Goal: Task Accomplishment & Management: Manage account settings

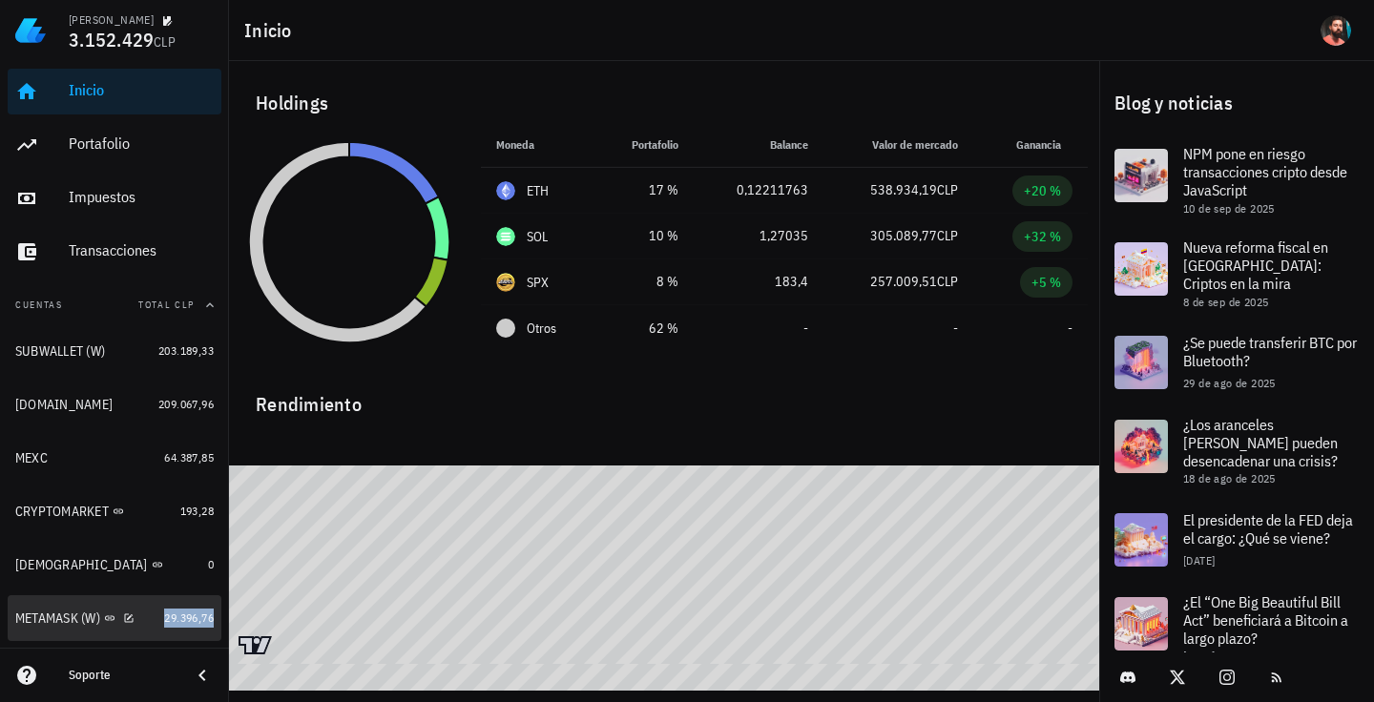
click at [178, 624] on span "29.396,76" at bounding box center [189, 618] width 50 height 14
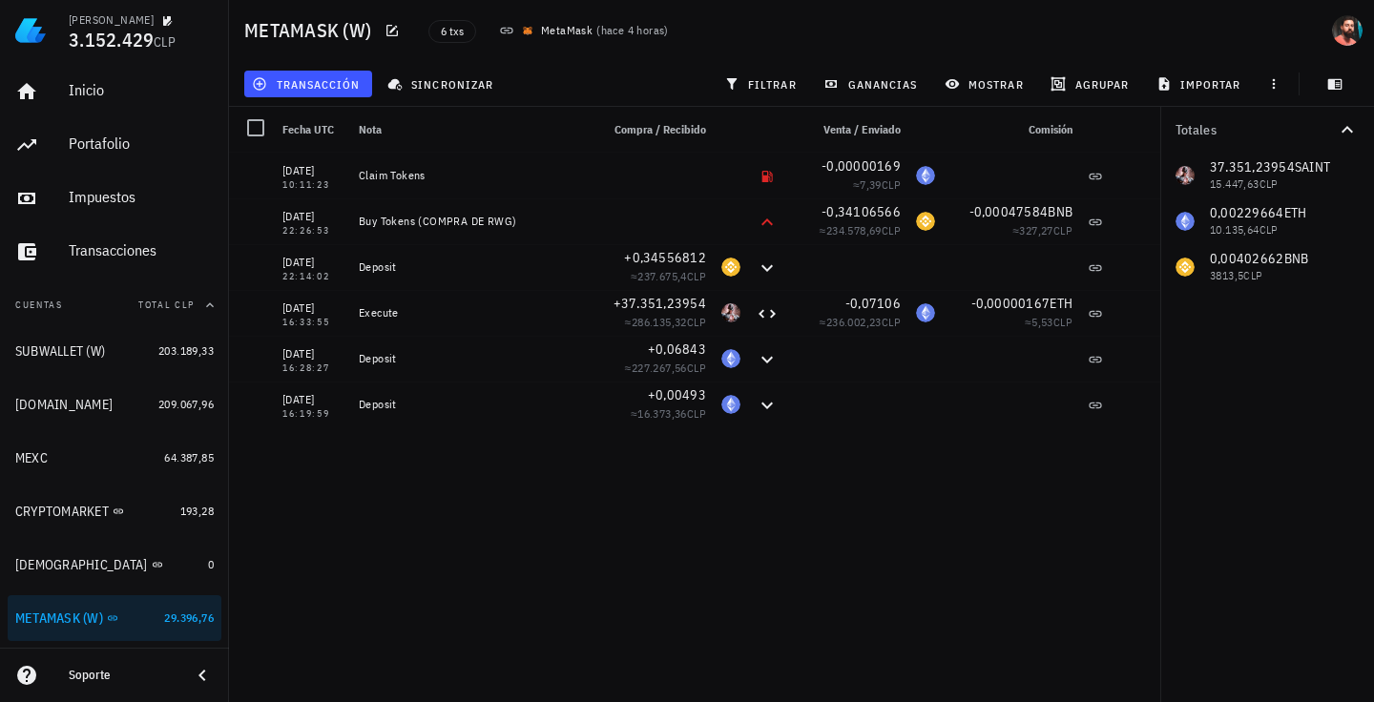
click at [464, 69] on div "sincronizar" at bounding box center [443, 84] width 134 height 34
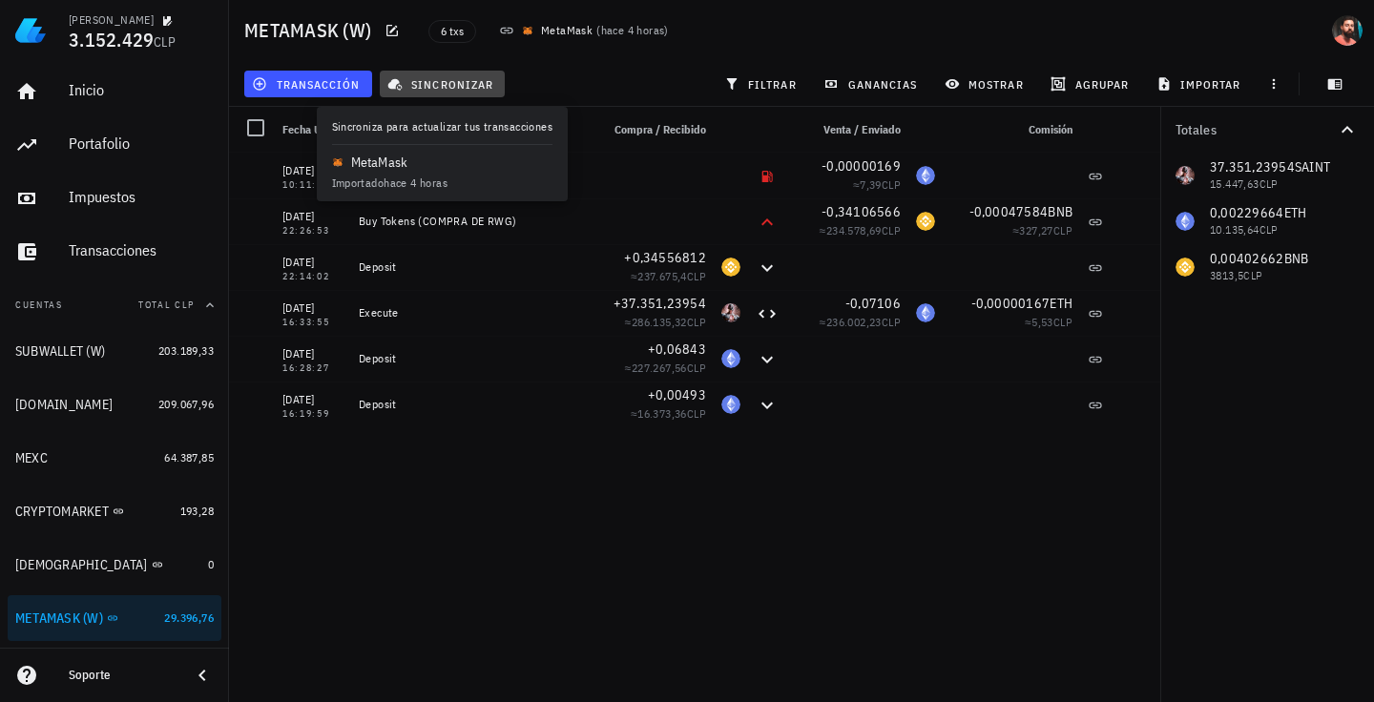
click at [456, 73] on button "sincronizar" at bounding box center [443, 84] width 126 height 27
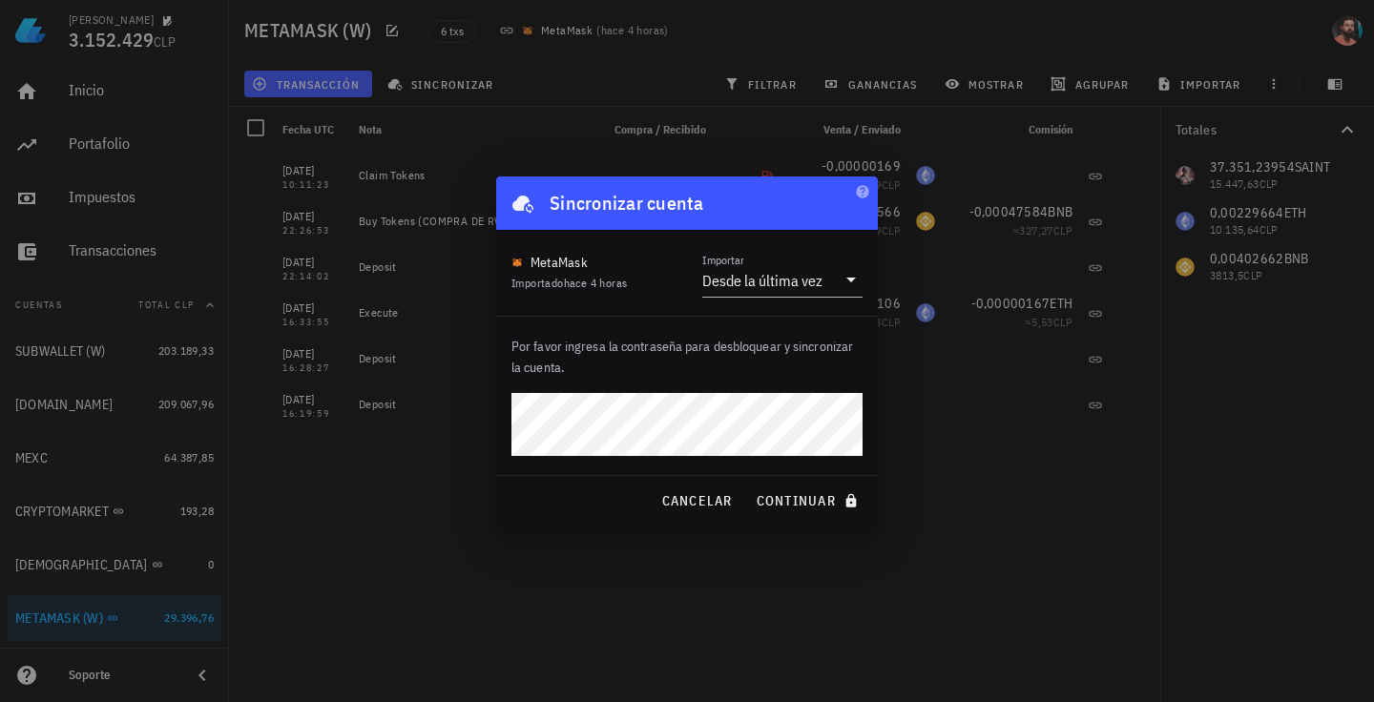
click at [748, 484] on button "continuar" at bounding box center [809, 501] width 122 height 34
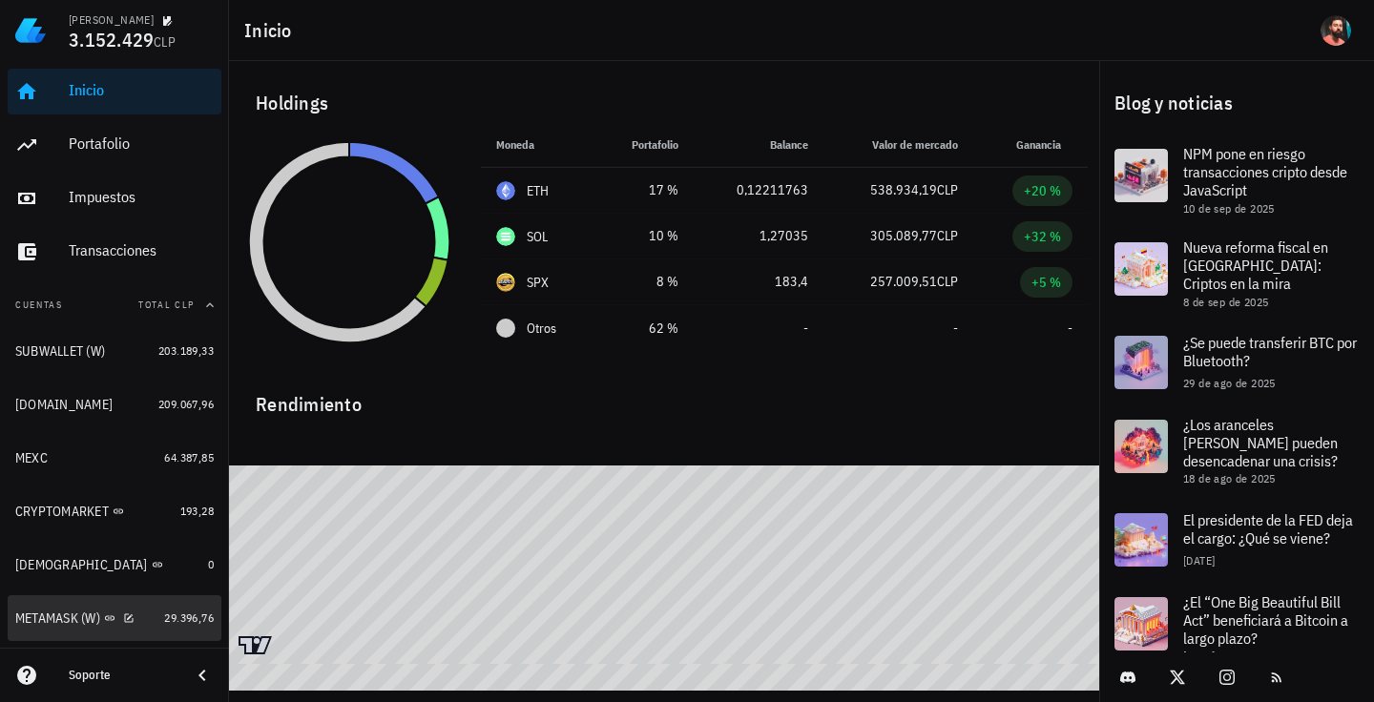
click at [176, 599] on link "METAMASK (W) 29.396,76" at bounding box center [115, 618] width 214 height 46
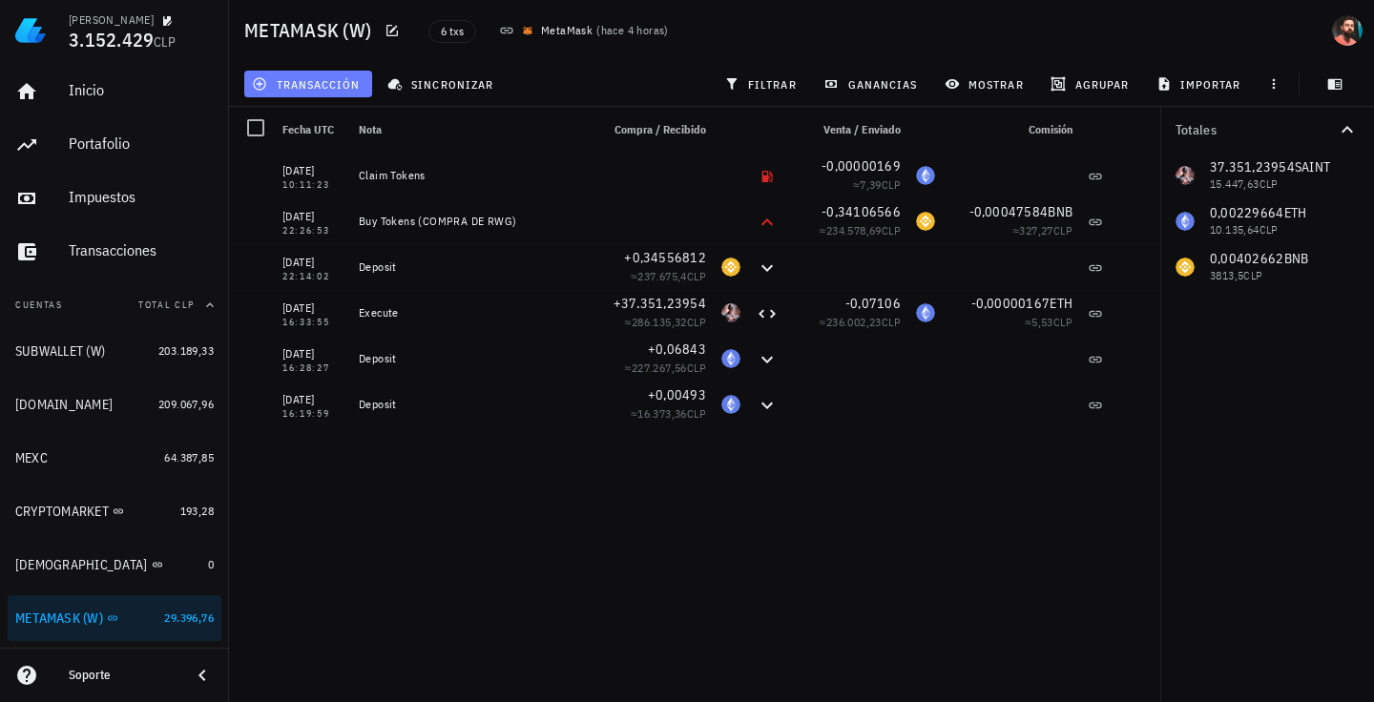
click at [354, 84] on span "transacción" at bounding box center [308, 83] width 104 height 15
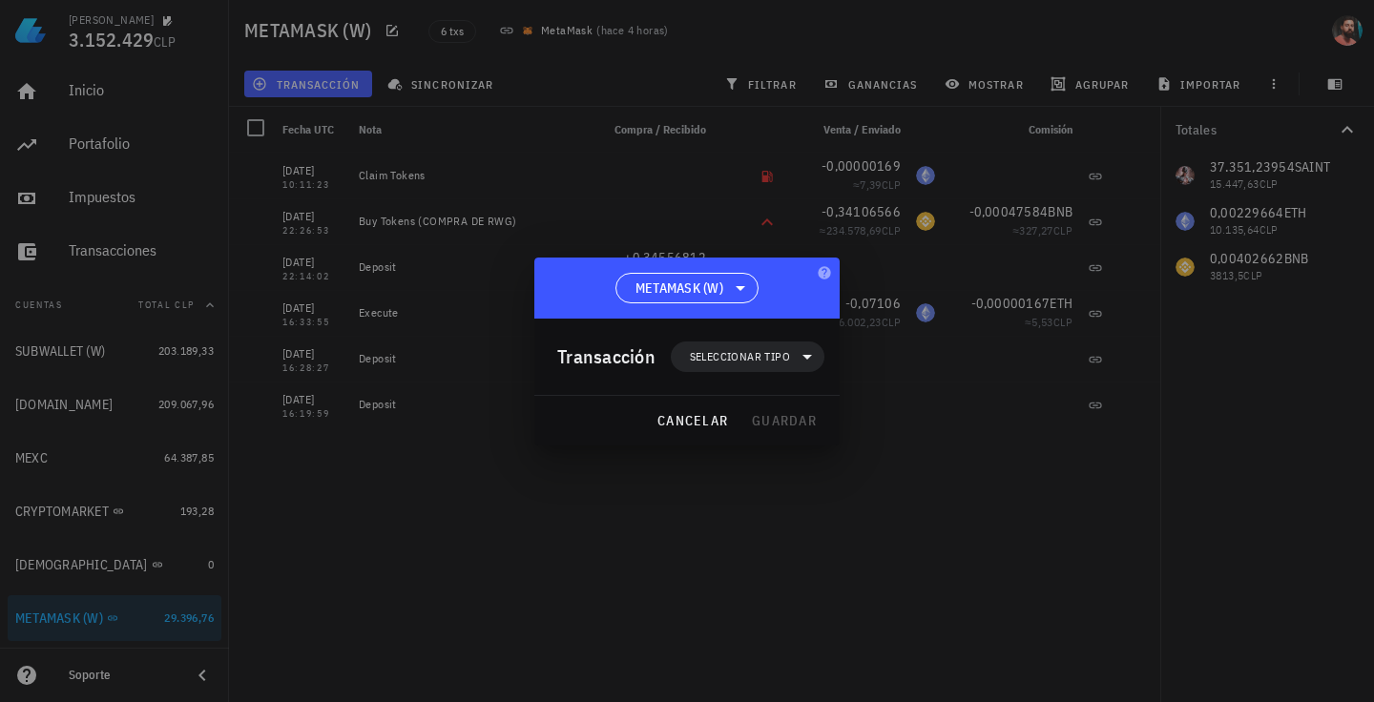
click at [522, 101] on div at bounding box center [687, 351] width 1374 height 702
click at [450, 78] on div at bounding box center [687, 351] width 1374 height 702
click at [712, 425] on span "cancelar" at bounding box center [692, 420] width 72 height 17
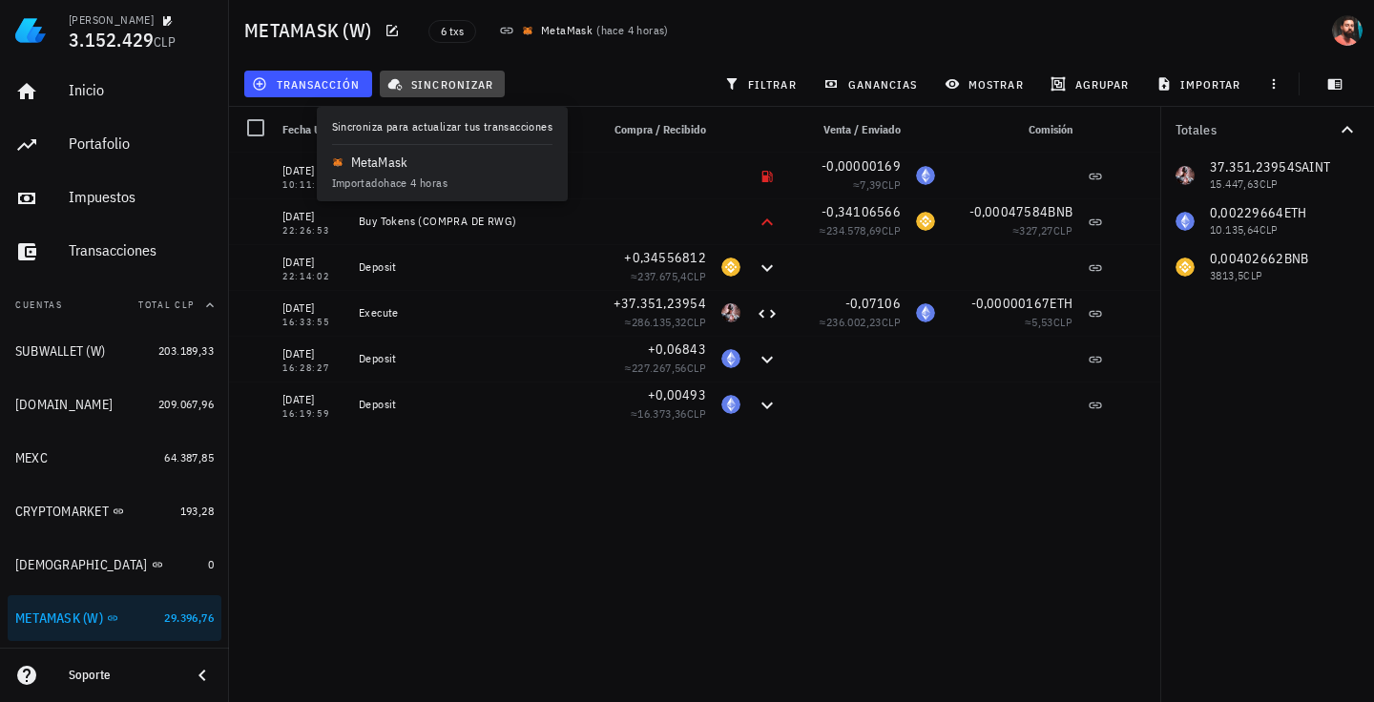
click at [484, 85] on span "sincronizar" at bounding box center [442, 83] width 102 height 15
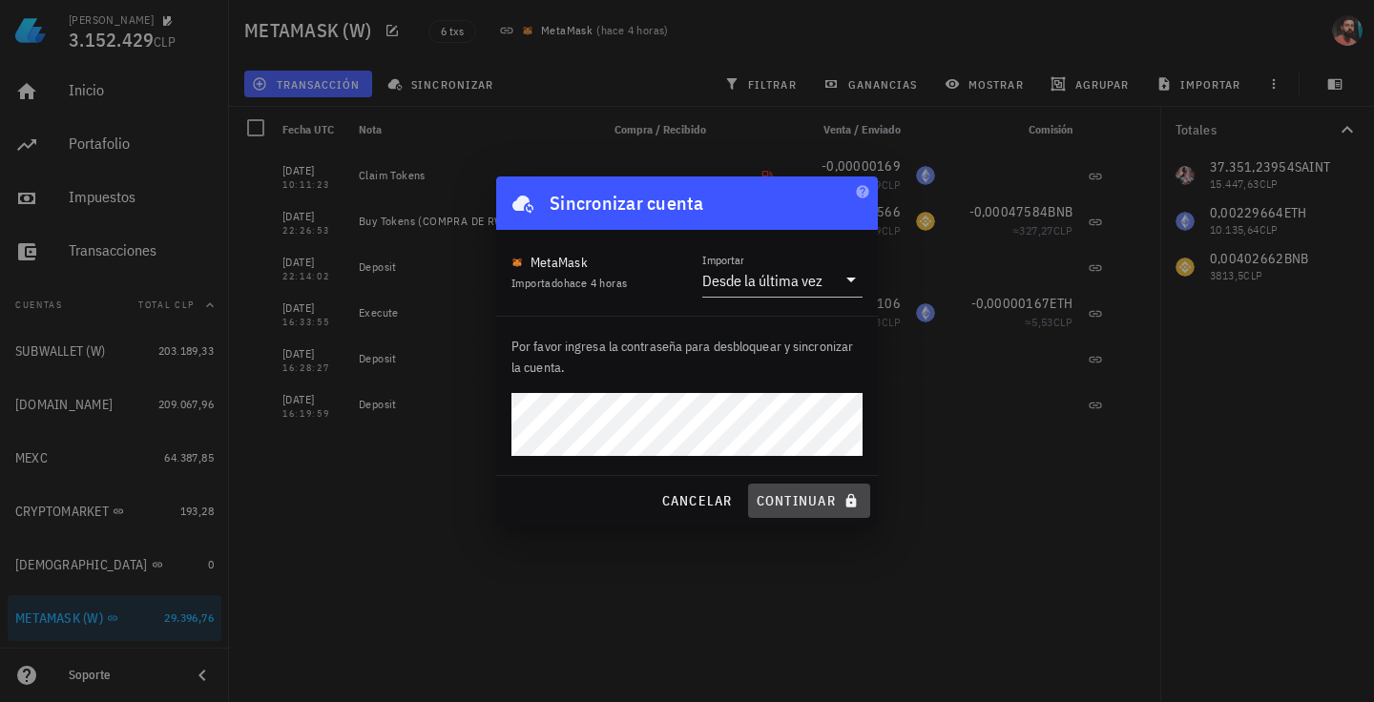
click at [842, 508] on span "continuar" at bounding box center [809, 500] width 107 height 17
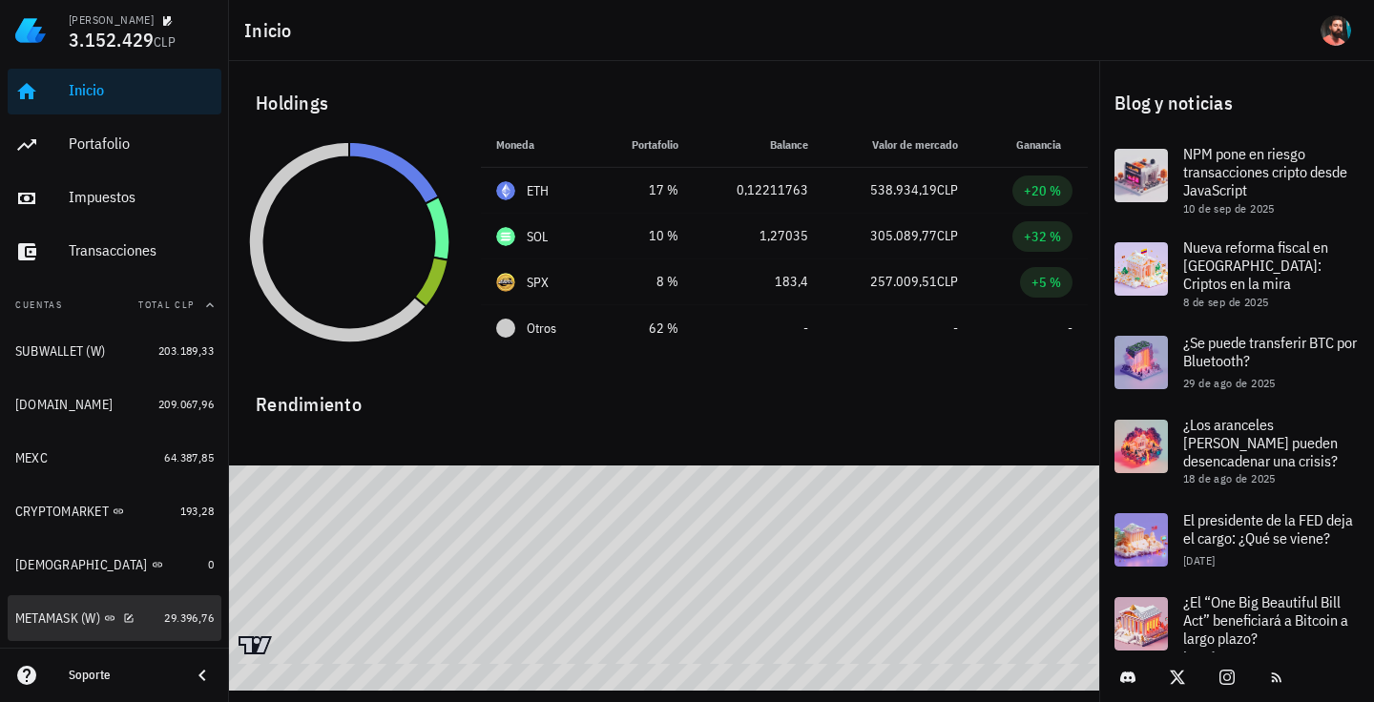
click at [171, 605] on link "METAMASK (W) 29.396,76" at bounding box center [115, 618] width 214 height 46
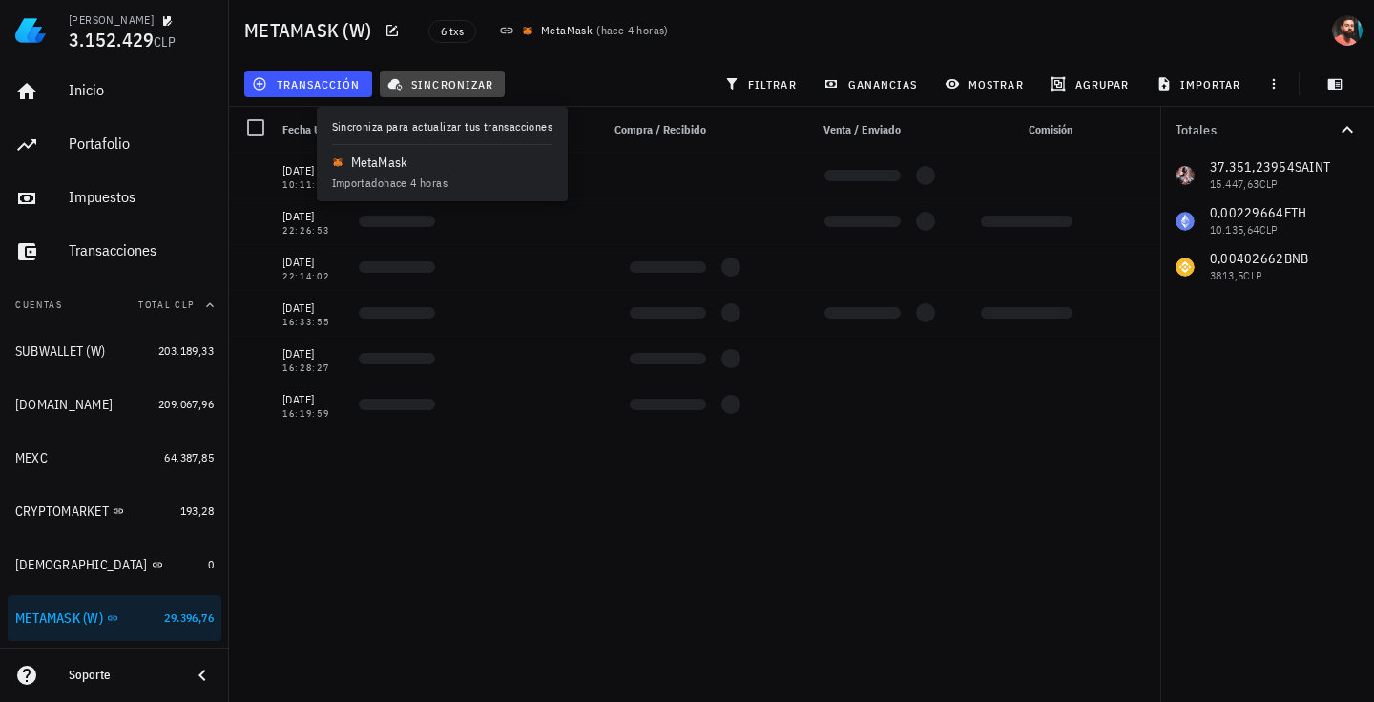
click at [422, 78] on span "sincronizar" at bounding box center [442, 83] width 102 height 15
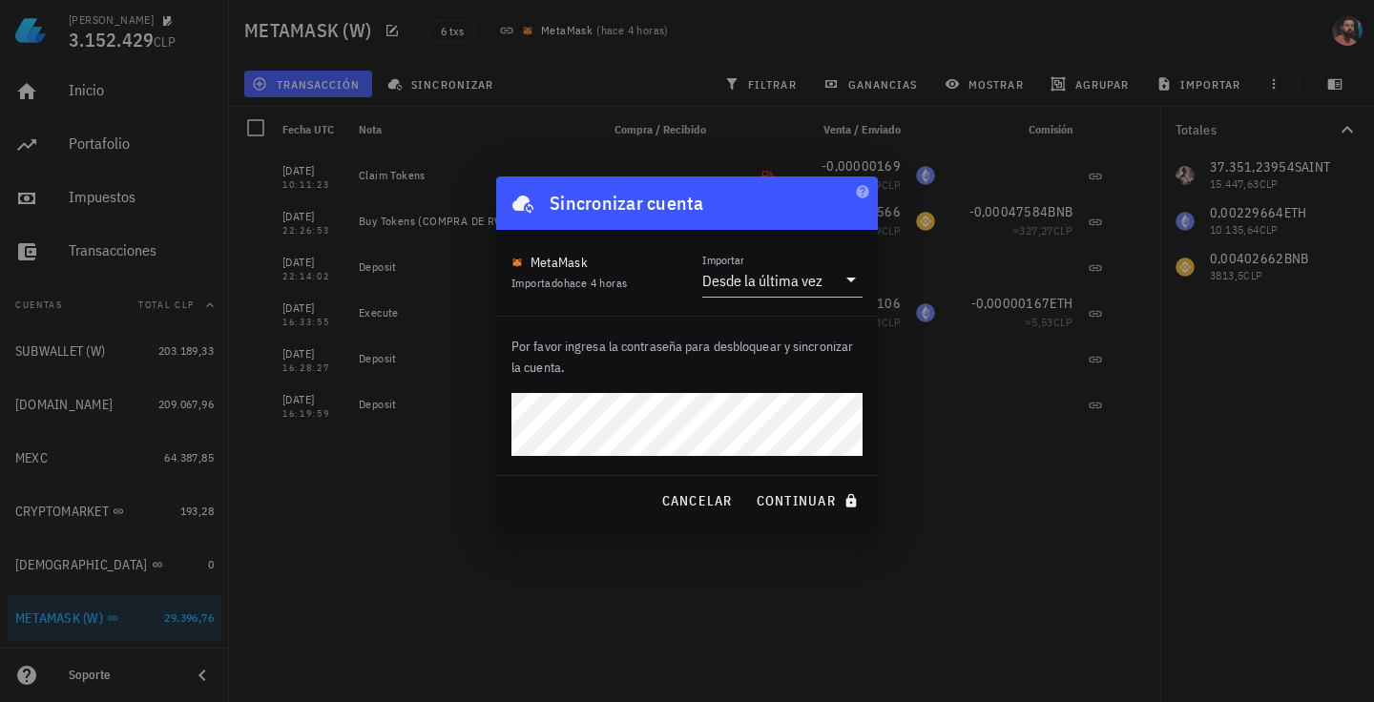
click at [748, 484] on button "continuar" at bounding box center [809, 501] width 122 height 34
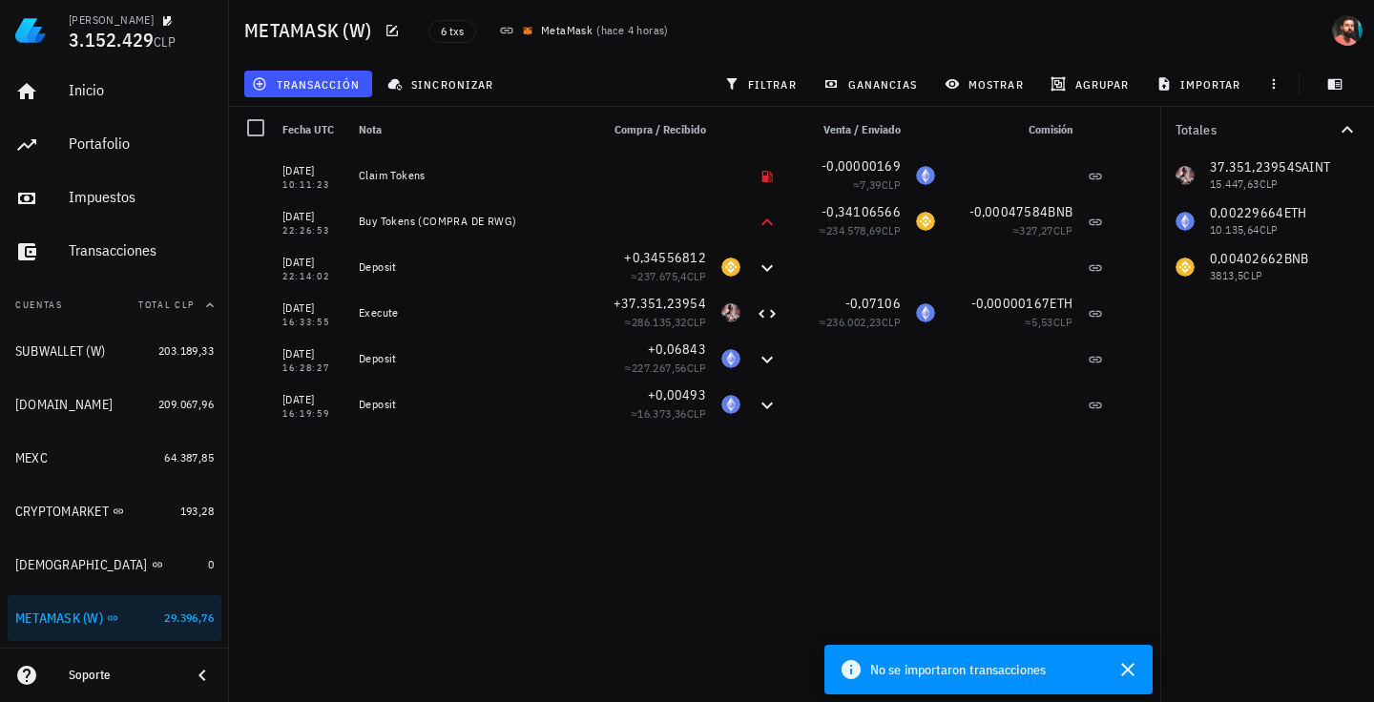
click at [884, 659] on span "No se importaron transacciones" at bounding box center [958, 669] width 176 height 21
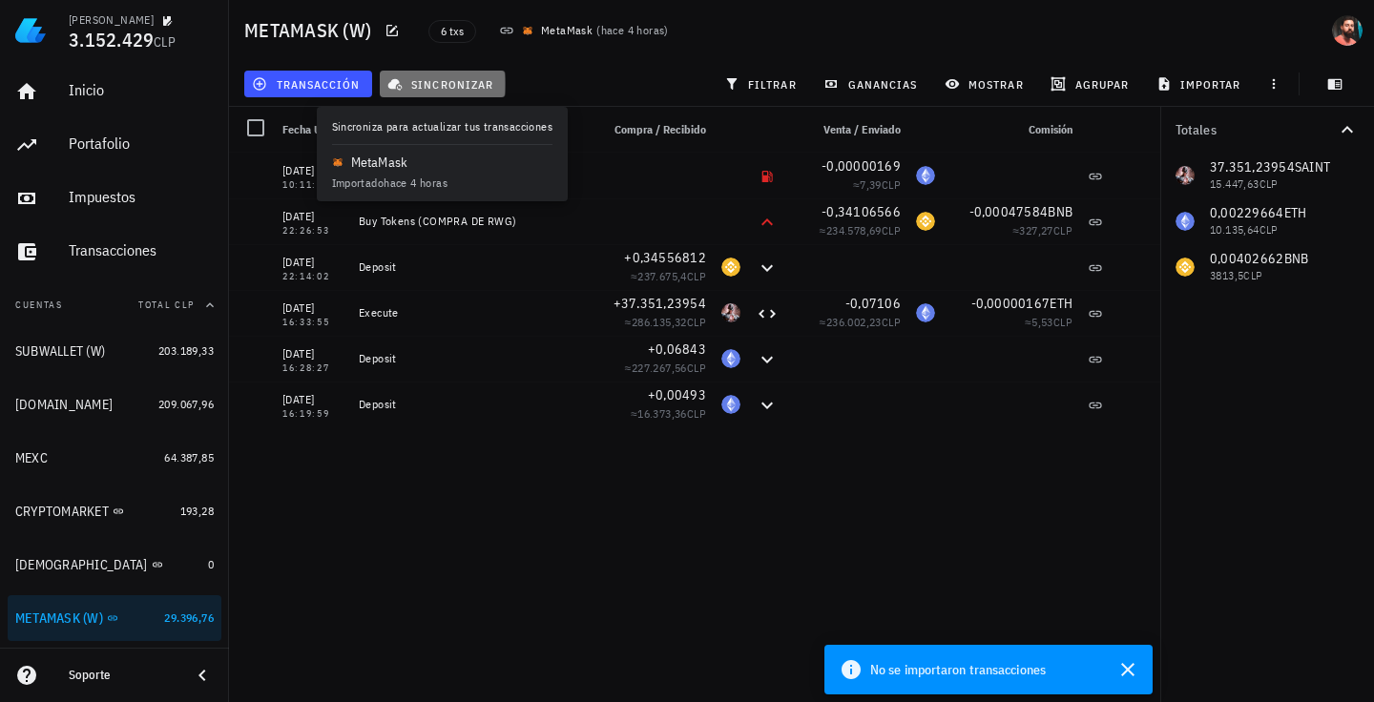
click at [436, 90] on span "sincronizar" at bounding box center [442, 83] width 102 height 15
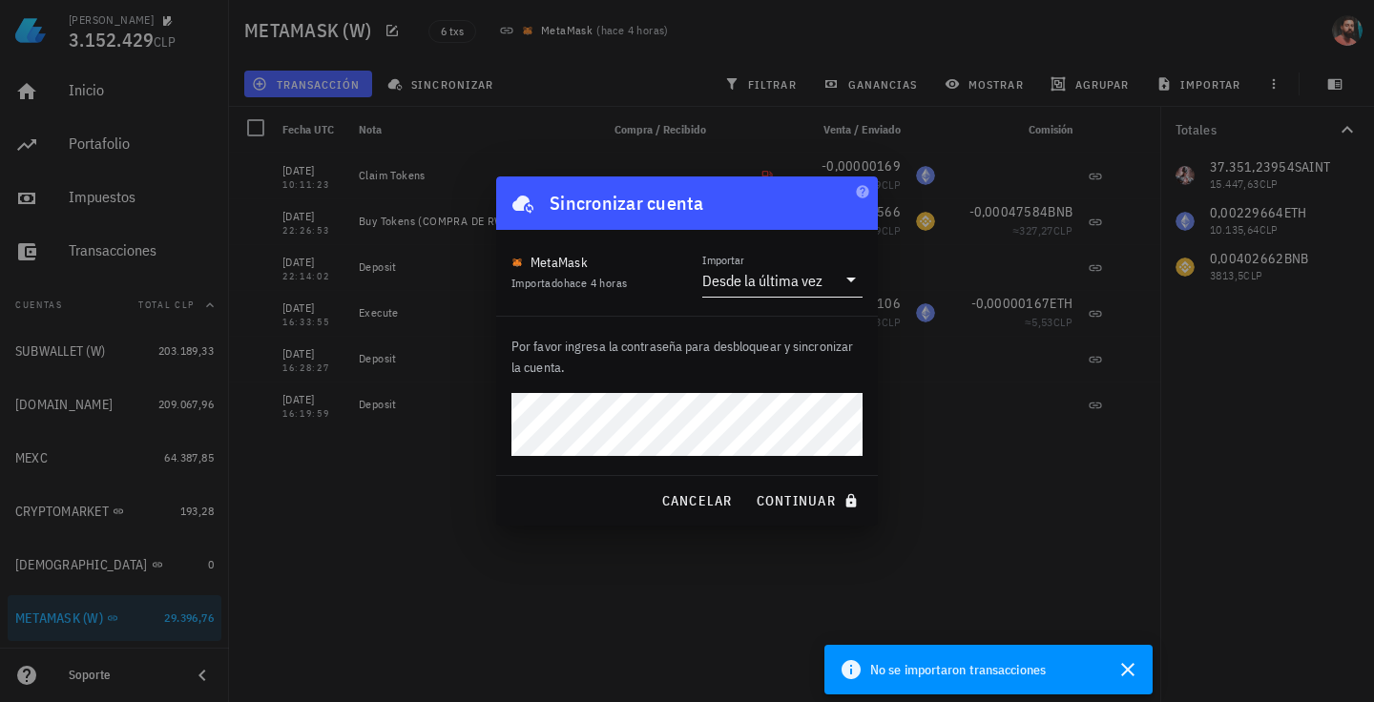
click at [780, 286] on div "Desde la última vez" at bounding box center [762, 280] width 120 height 19
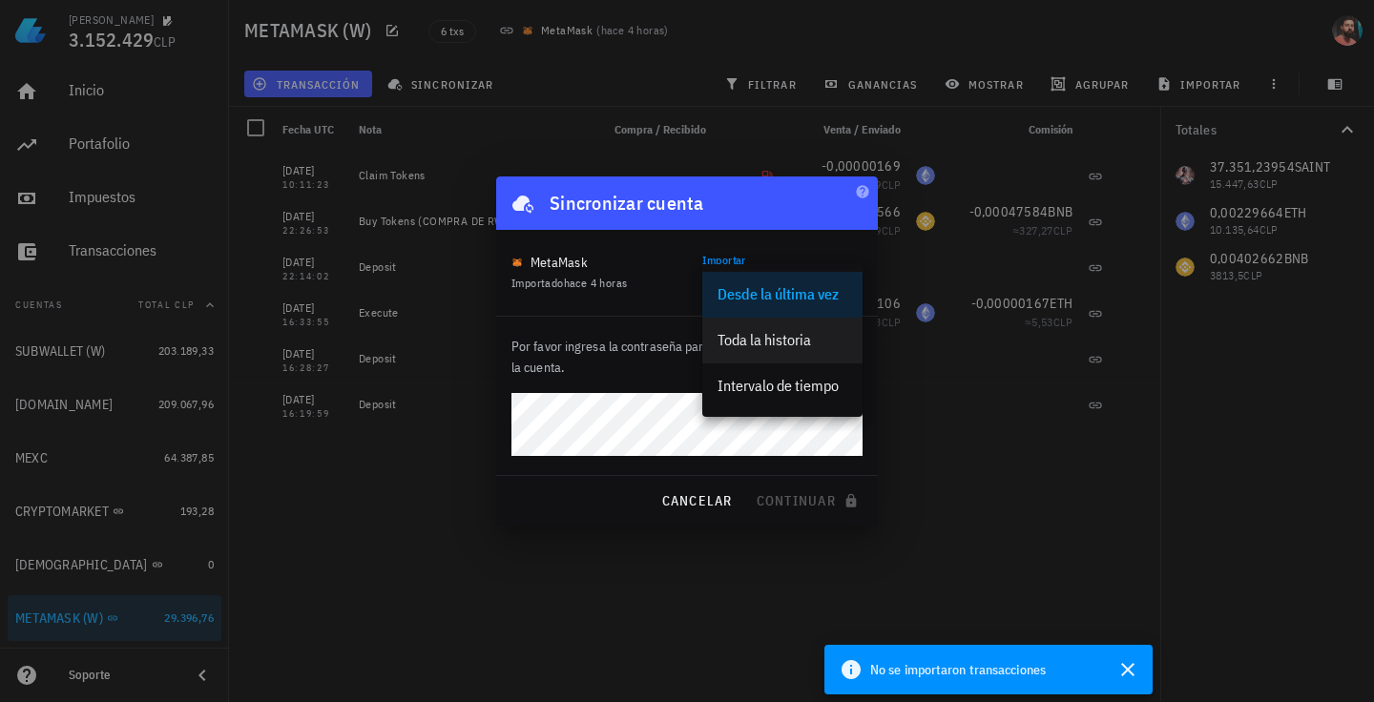
click at [808, 344] on div "Toda la historia" at bounding box center [782, 340] width 130 height 18
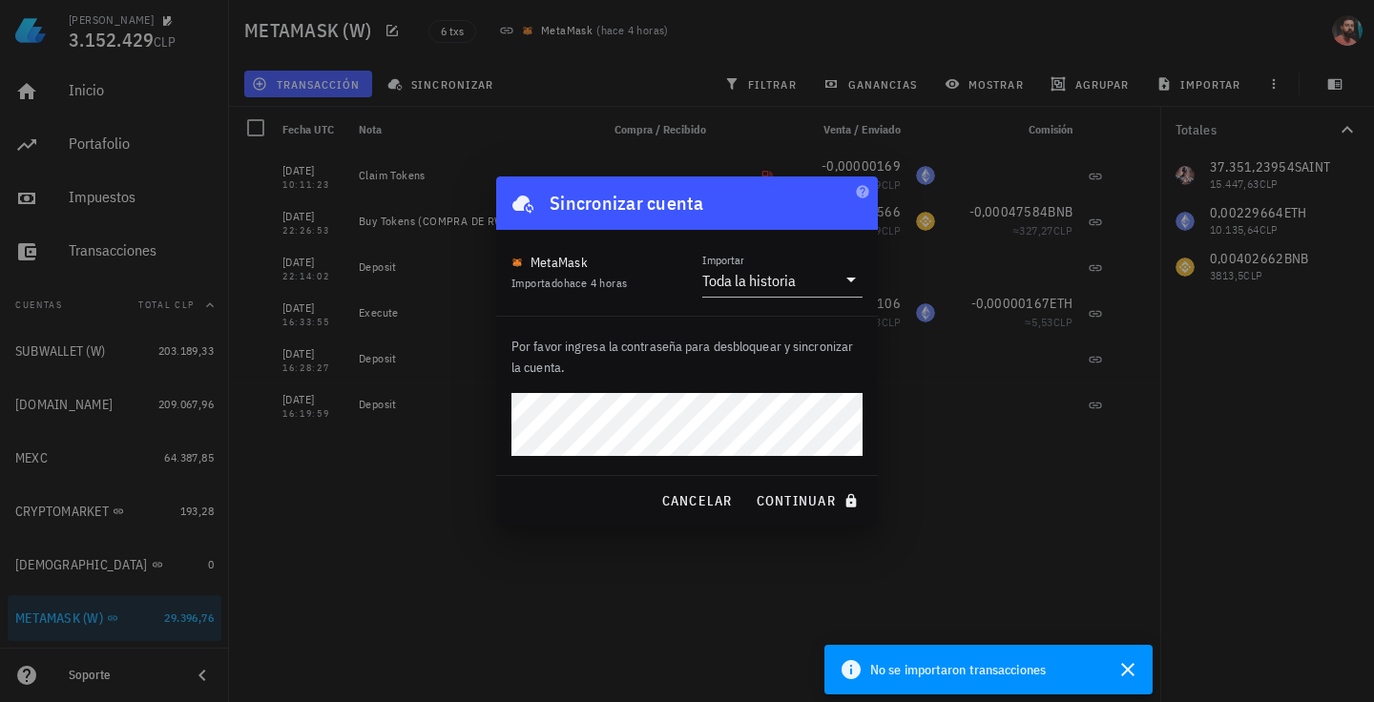
click at [748, 484] on button "continuar" at bounding box center [809, 501] width 122 height 34
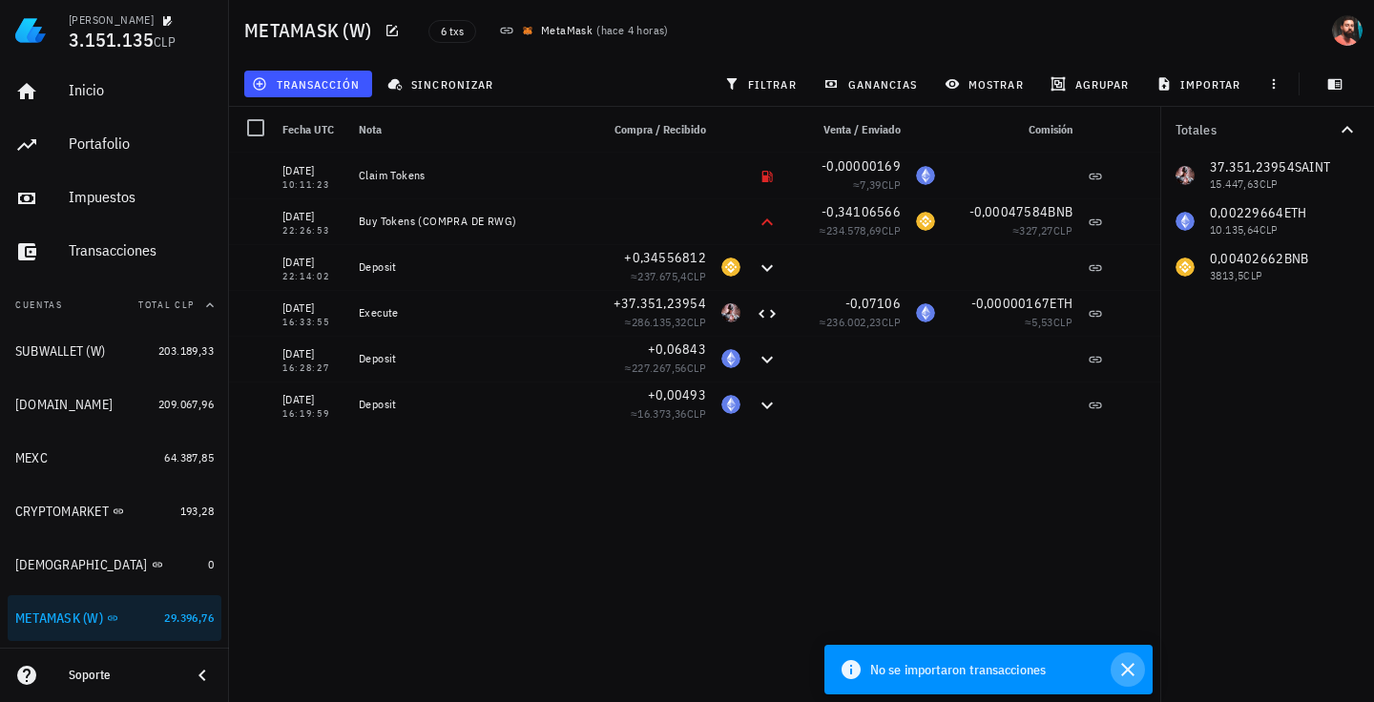
click at [1133, 679] on icon "button" at bounding box center [1127, 669] width 23 height 23
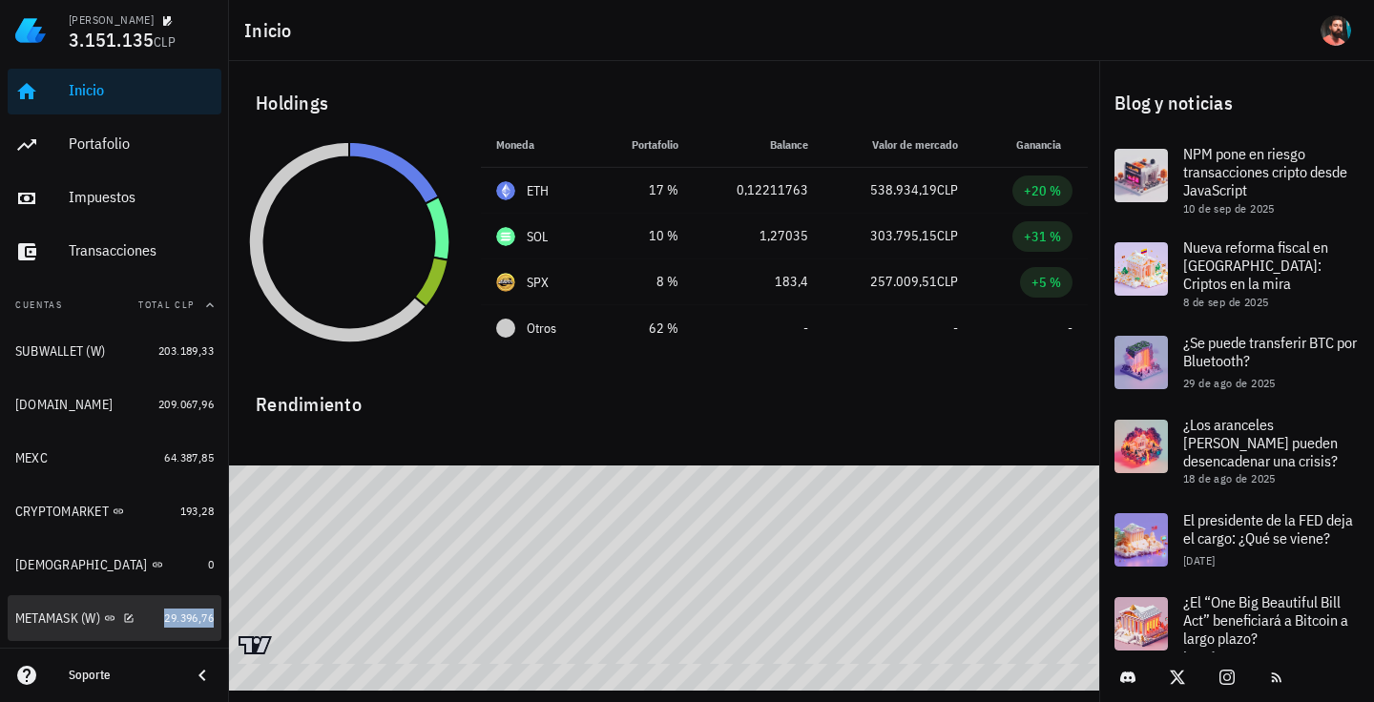
click at [164, 619] on span "29.396,76" at bounding box center [189, 618] width 50 height 14
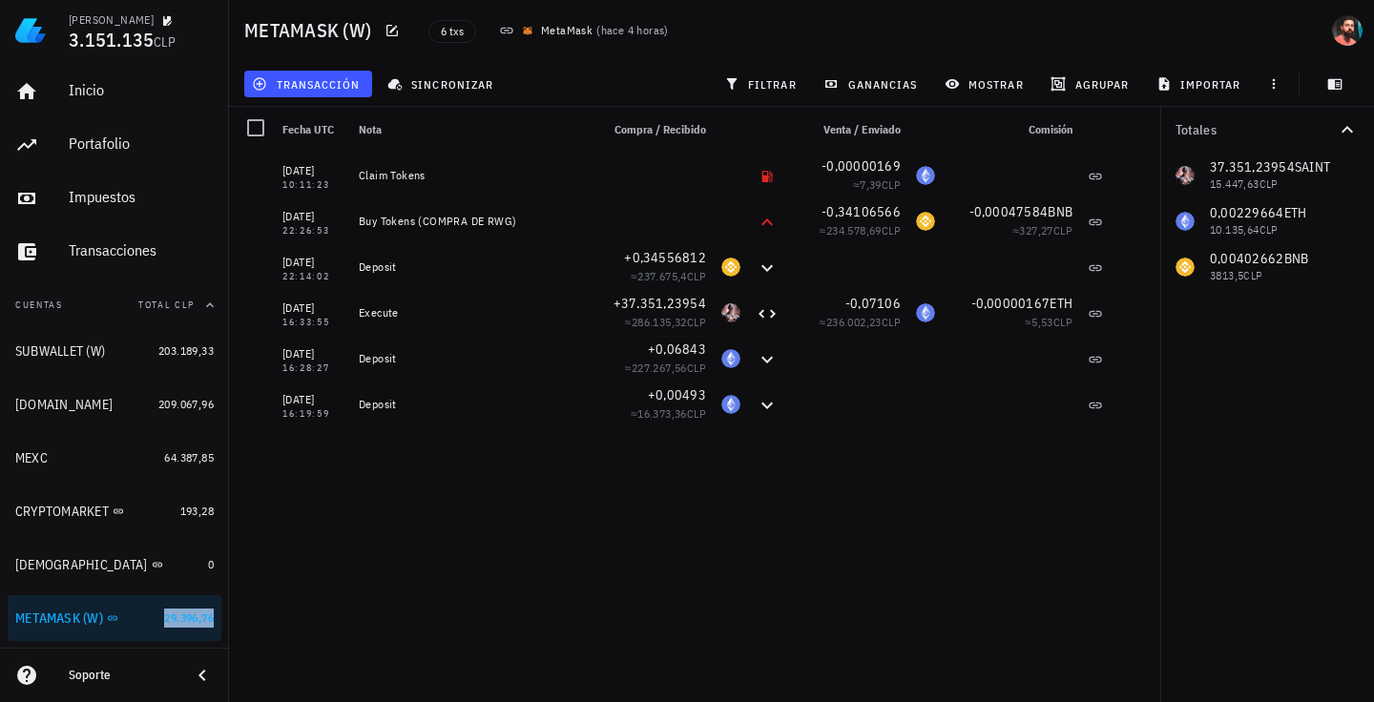
click at [508, 32] on icon at bounding box center [506, 30] width 15 height 15
click at [517, 25] on div "MetaMask ( hace 4 horas )" at bounding box center [583, 31] width 193 height 42
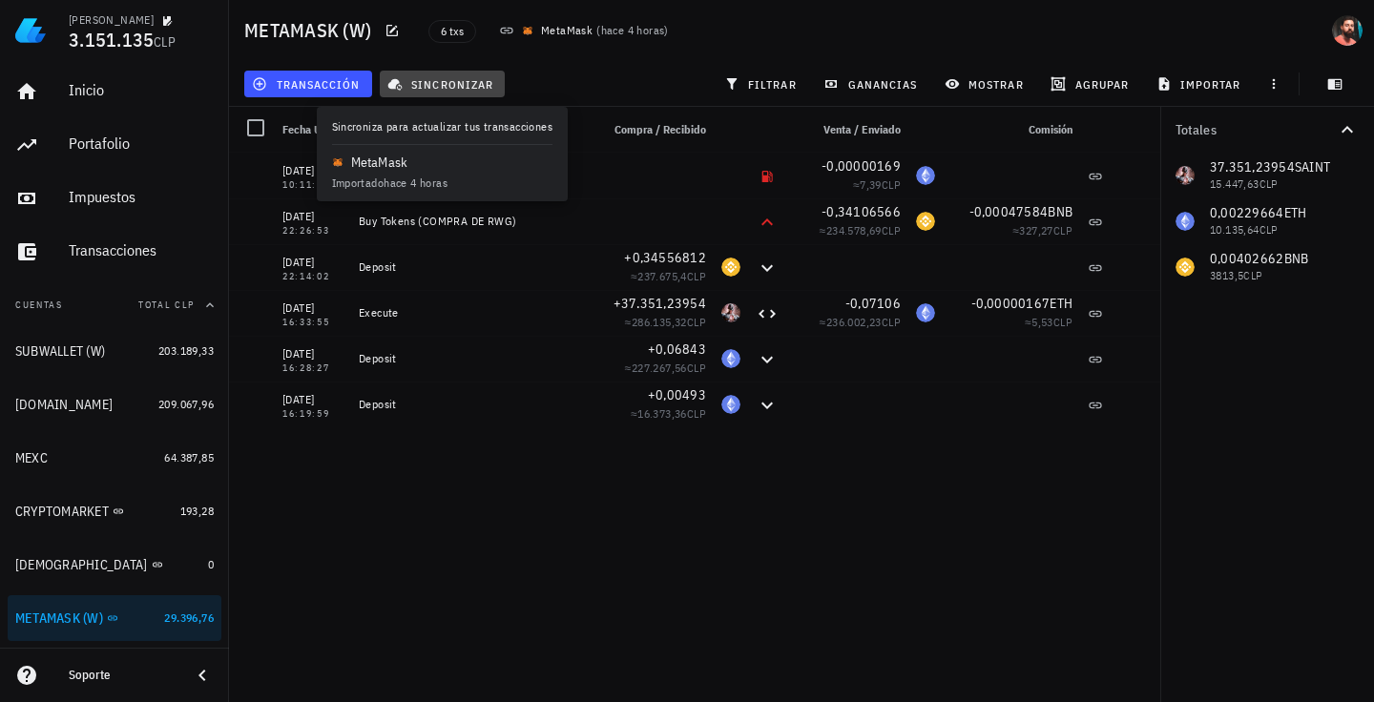
click at [433, 83] on span "sincronizar" at bounding box center [442, 83] width 102 height 15
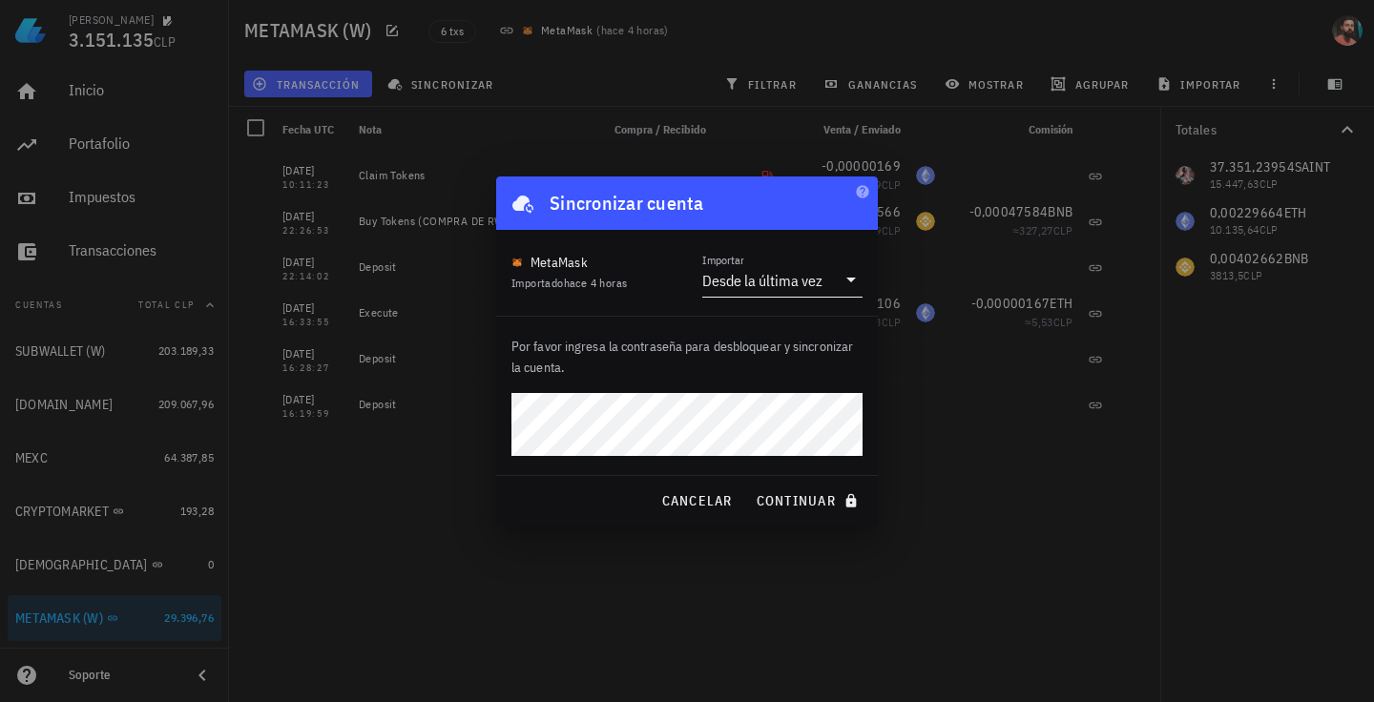
click at [754, 278] on div "Desde la última vez" at bounding box center [762, 280] width 120 height 19
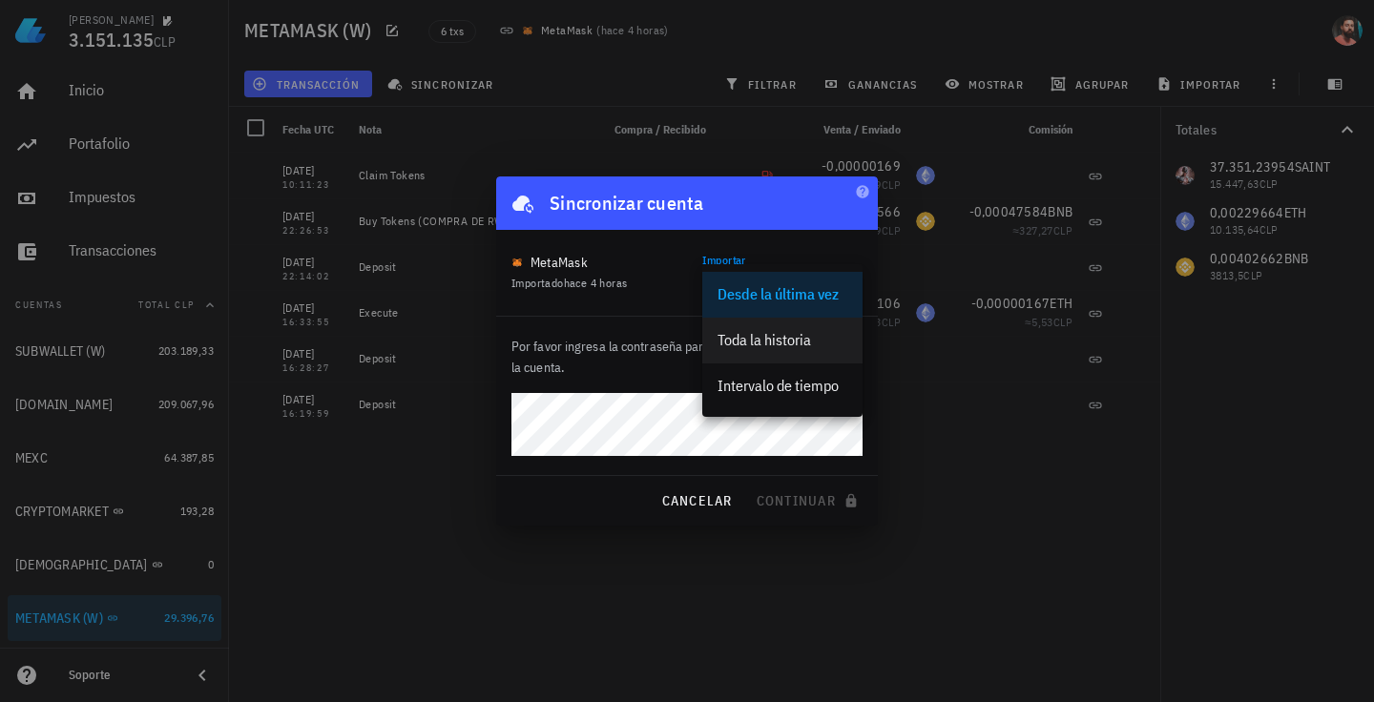
click at [773, 331] on div "Toda la historia" at bounding box center [782, 340] width 130 height 18
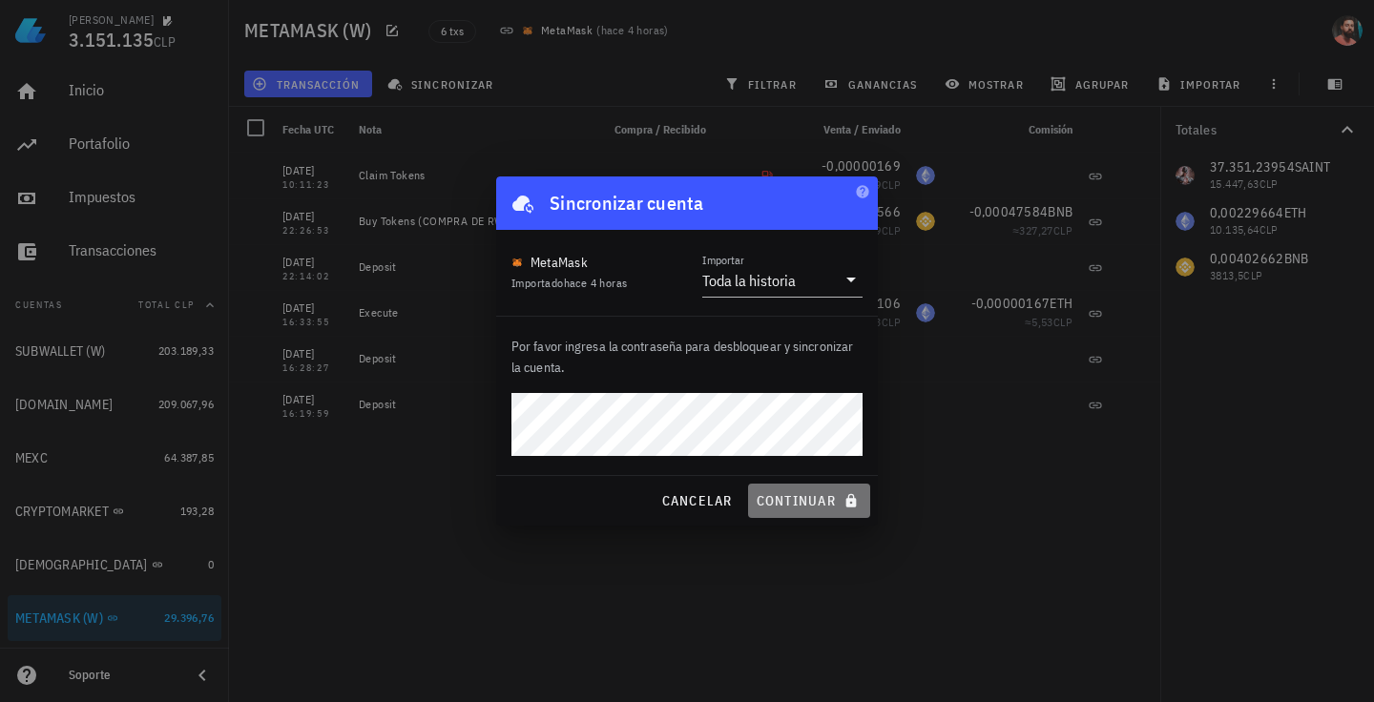
click at [756, 507] on span "continuar" at bounding box center [809, 500] width 107 height 17
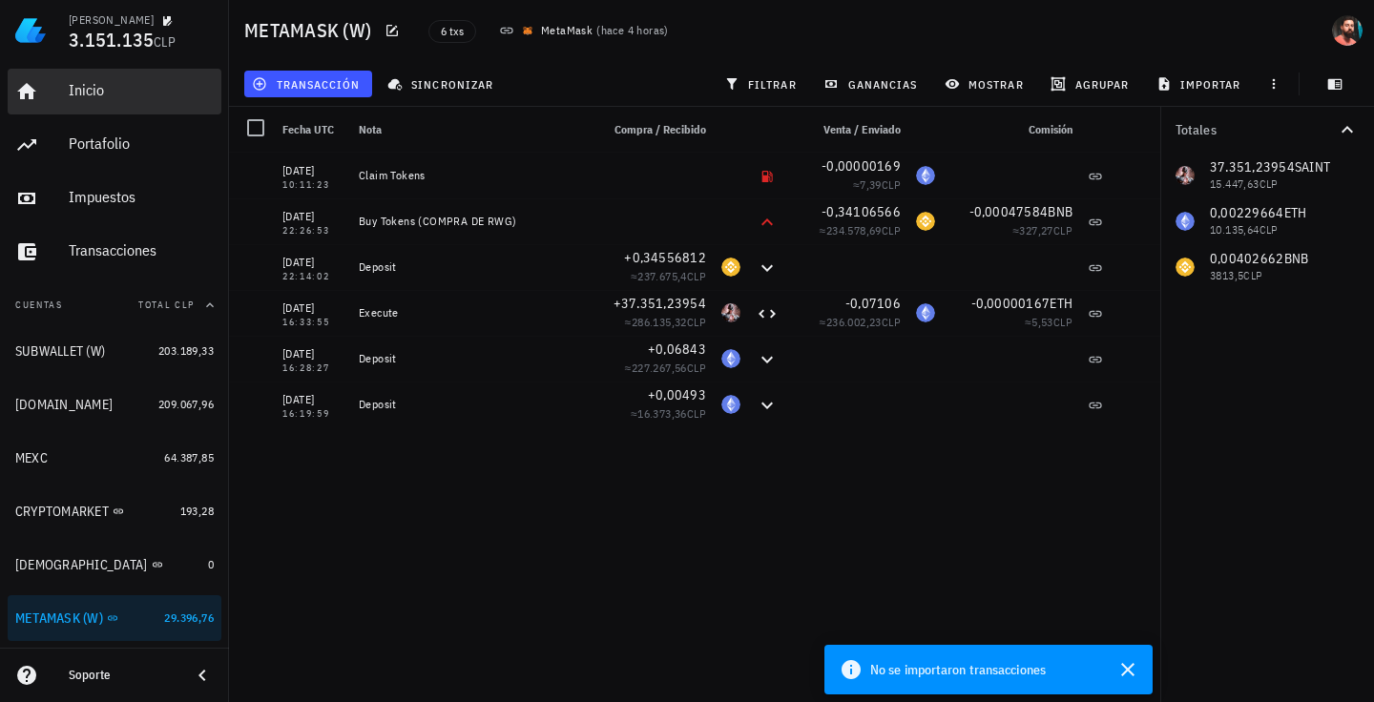
click at [88, 75] on div "Inicio" at bounding box center [141, 91] width 145 height 43
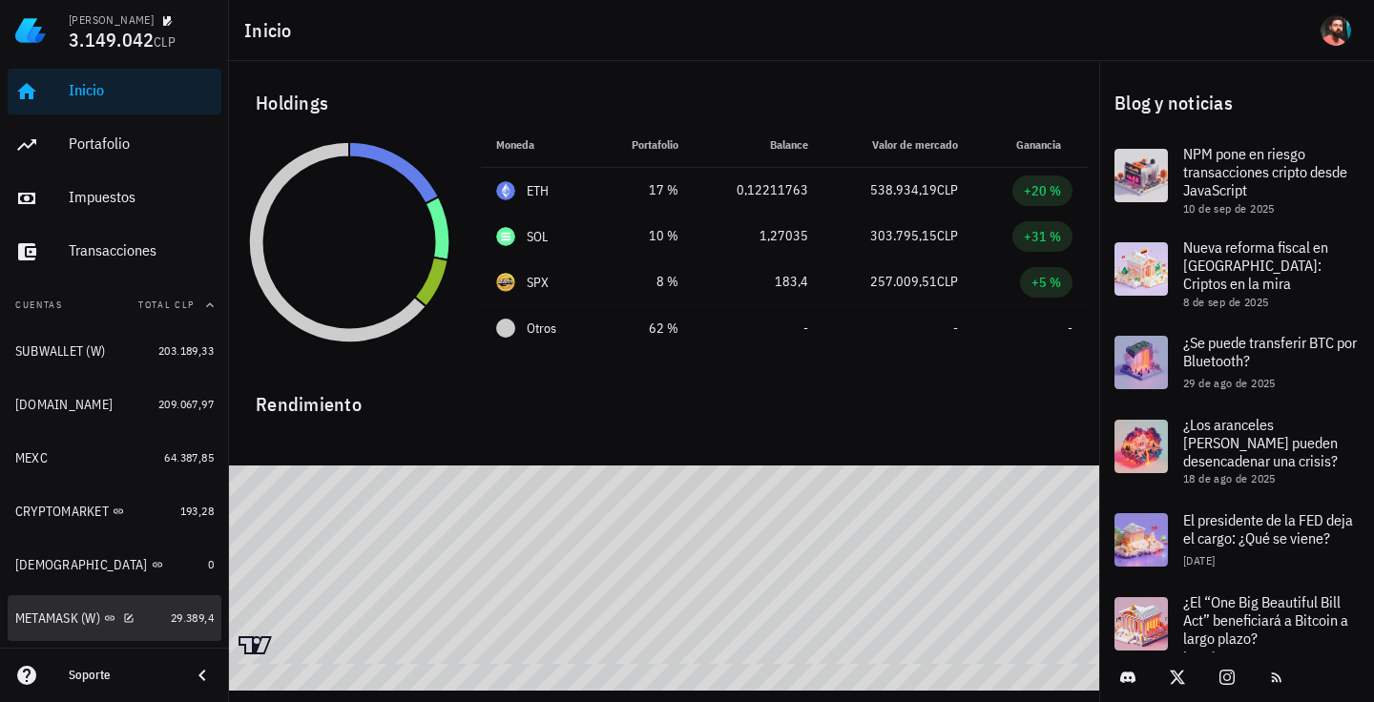
click at [58, 618] on div "METAMASK (W)" at bounding box center [57, 619] width 85 height 16
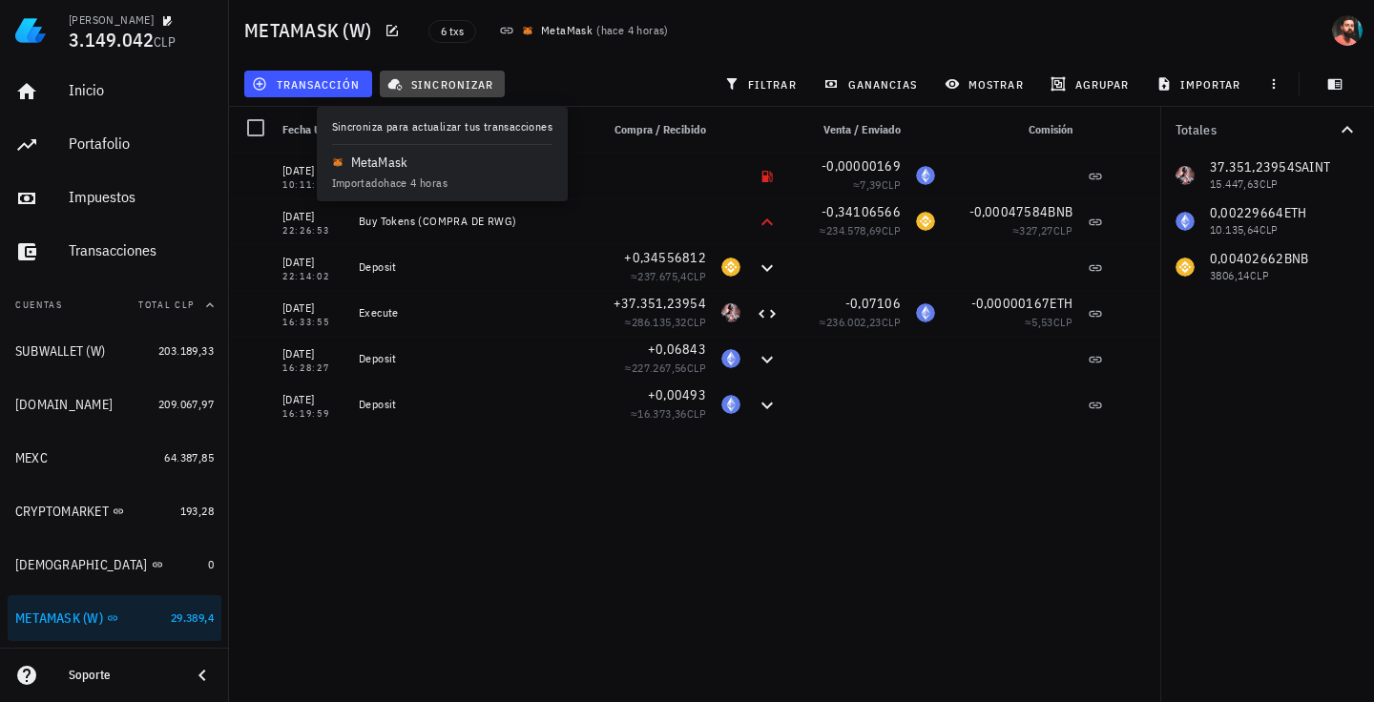
click at [444, 88] on span "sincronizar" at bounding box center [442, 83] width 102 height 15
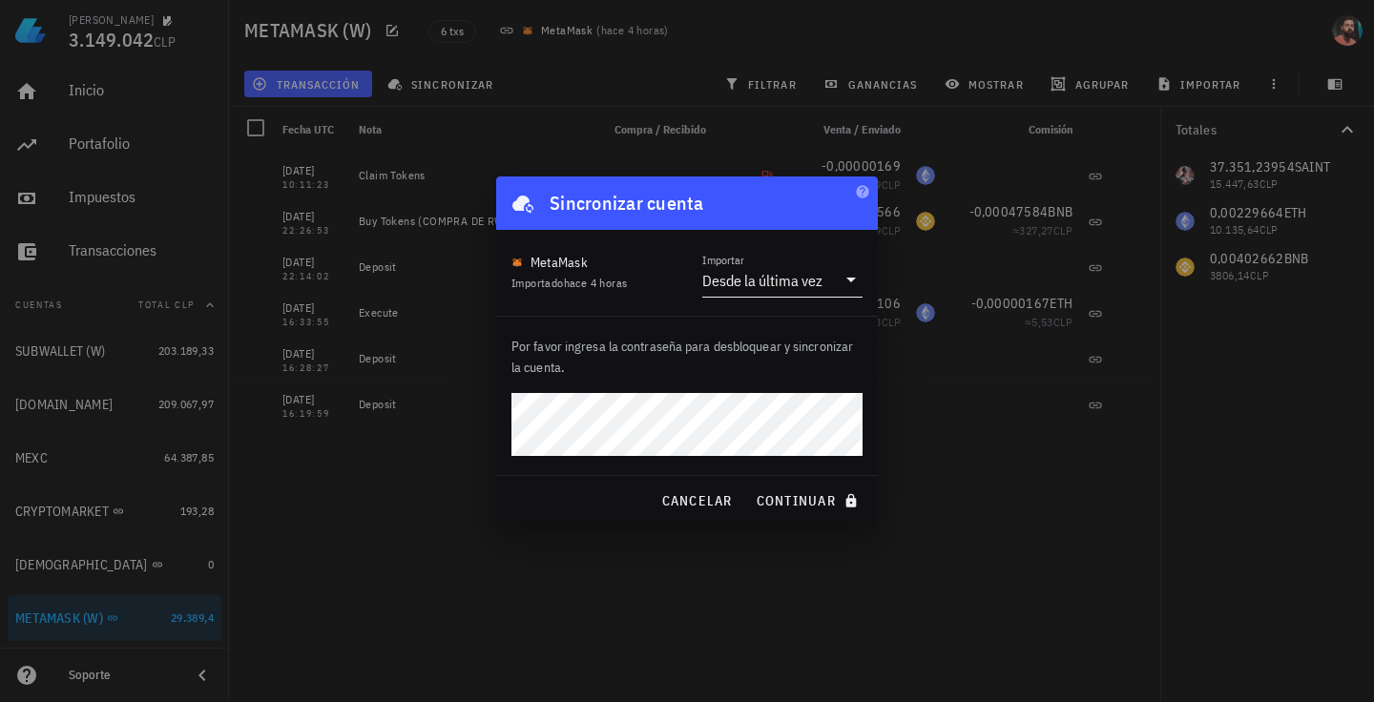
click at [775, 266] on div "Desde la última vez" at bounding box center [769, 280] width 134 height 32
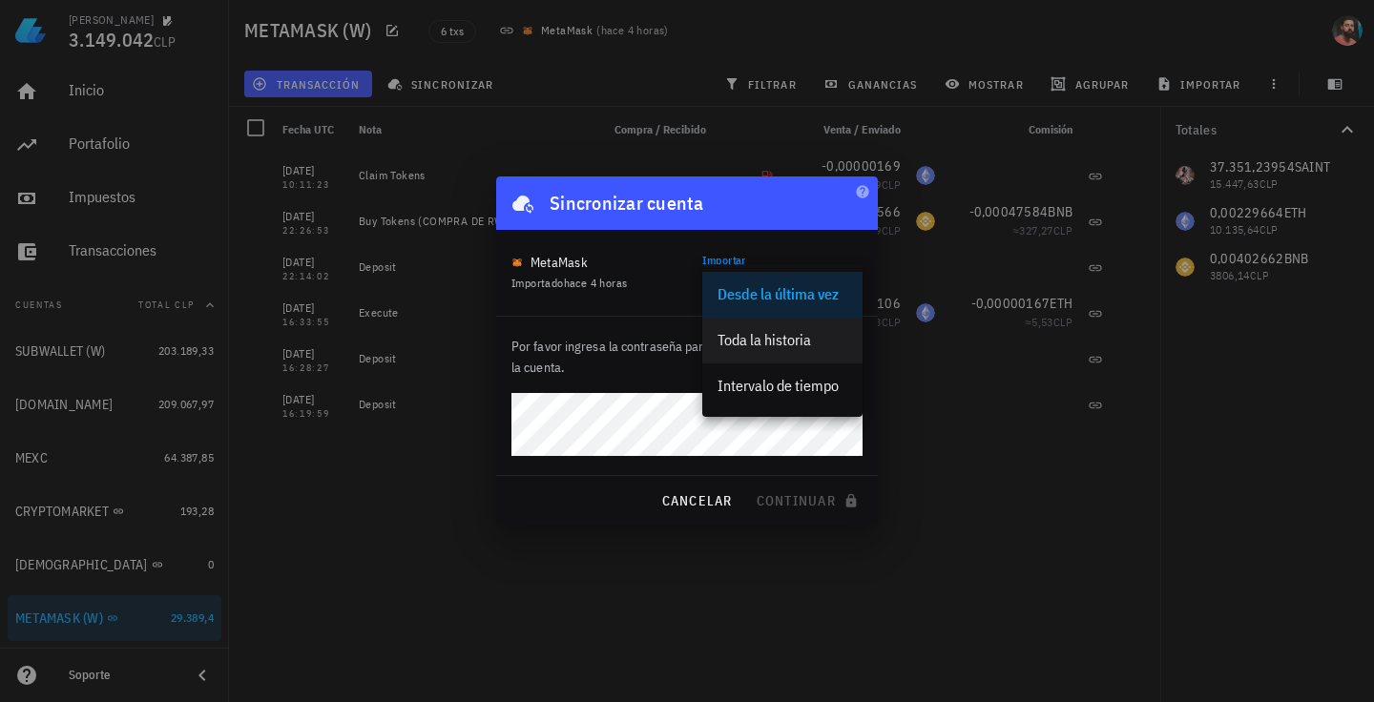
click at [767, 347] on div "Toda la historia" at bounding box center [782, 340] width 130 height 18
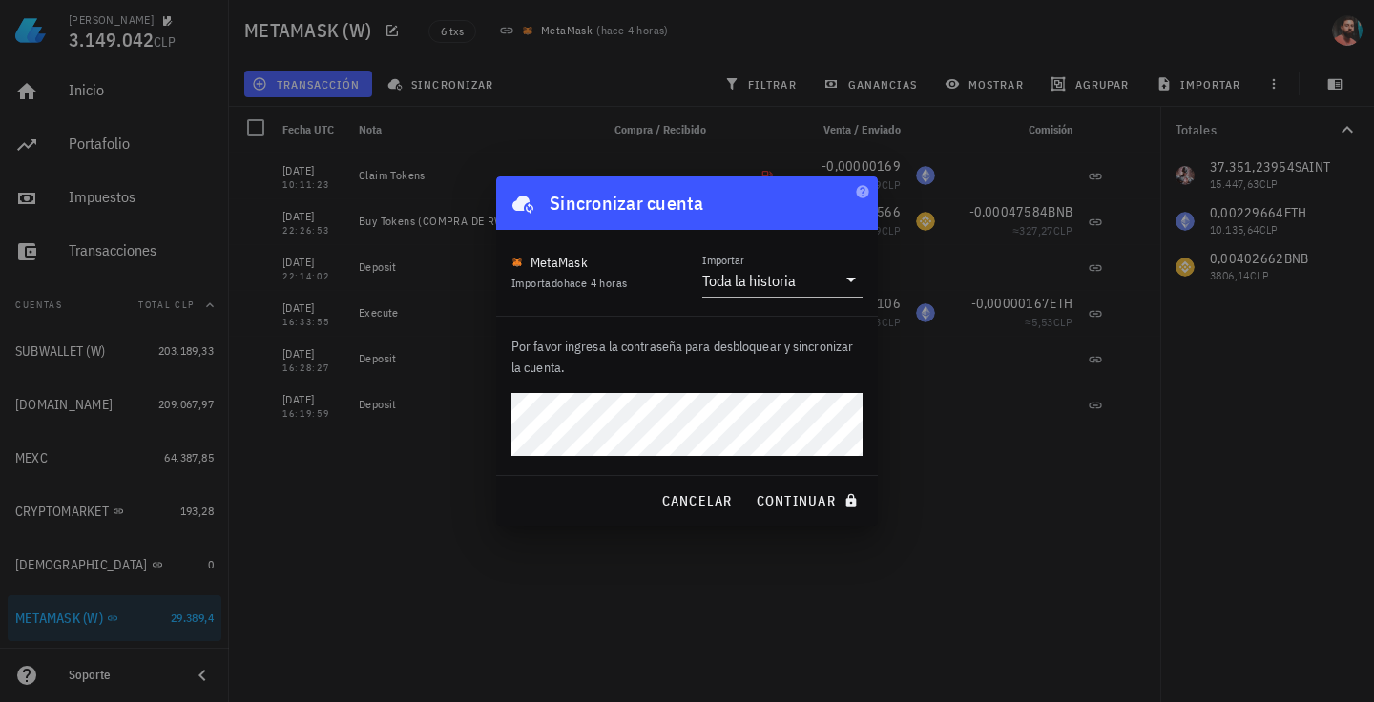
click at [748, 484] on button "continuar" at bounding box center [809, 501] width 122 height 34
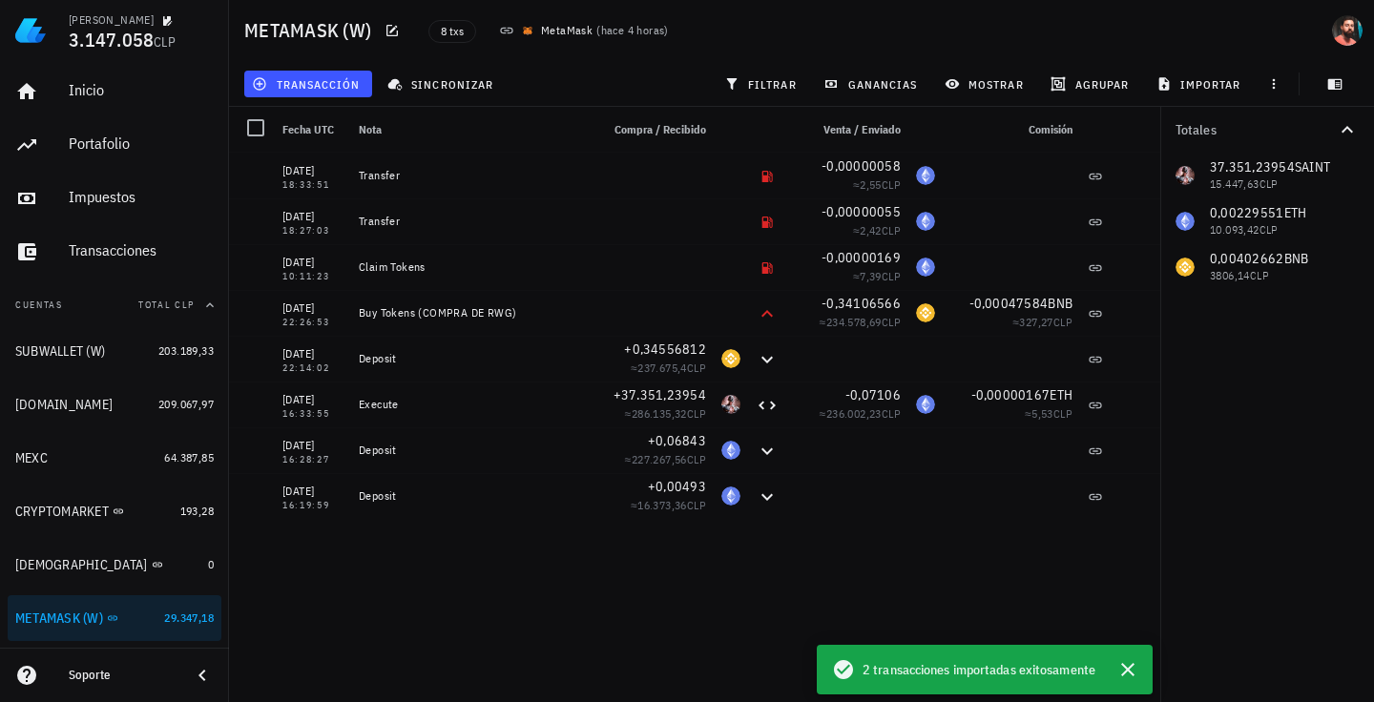
click at [677, 584] on div "[DATE] 18:33:51 Transfer -0,00000058 ≈ 2,55 CLP [DATE] 18:27:03 Transfer -0,000…" at bounding box center [694, 420] width 931 height 534
click at [1129, 656] on button "button" at bounding box center [1127, 670] width 34 height 34
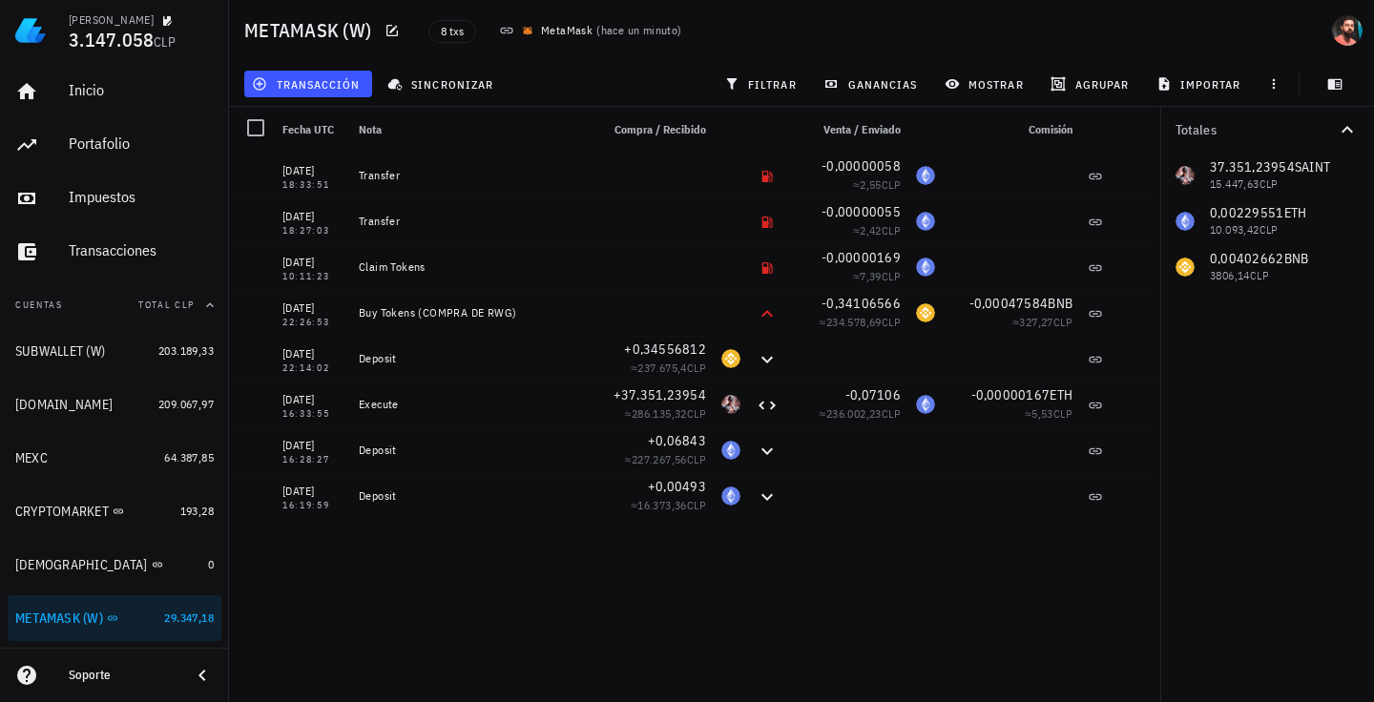
click at [1035, 618] on div "[DATE] 18:33:51 Transfer -0,00000058 ≈ 2,55 CLP [DATE] 18:27:03 Transfer -0,000…" at bounding box center [694, 420] width 931 height 534
click at [120, 467] on div "MEXC" at bounding box center [85, 458] width 141 height 41
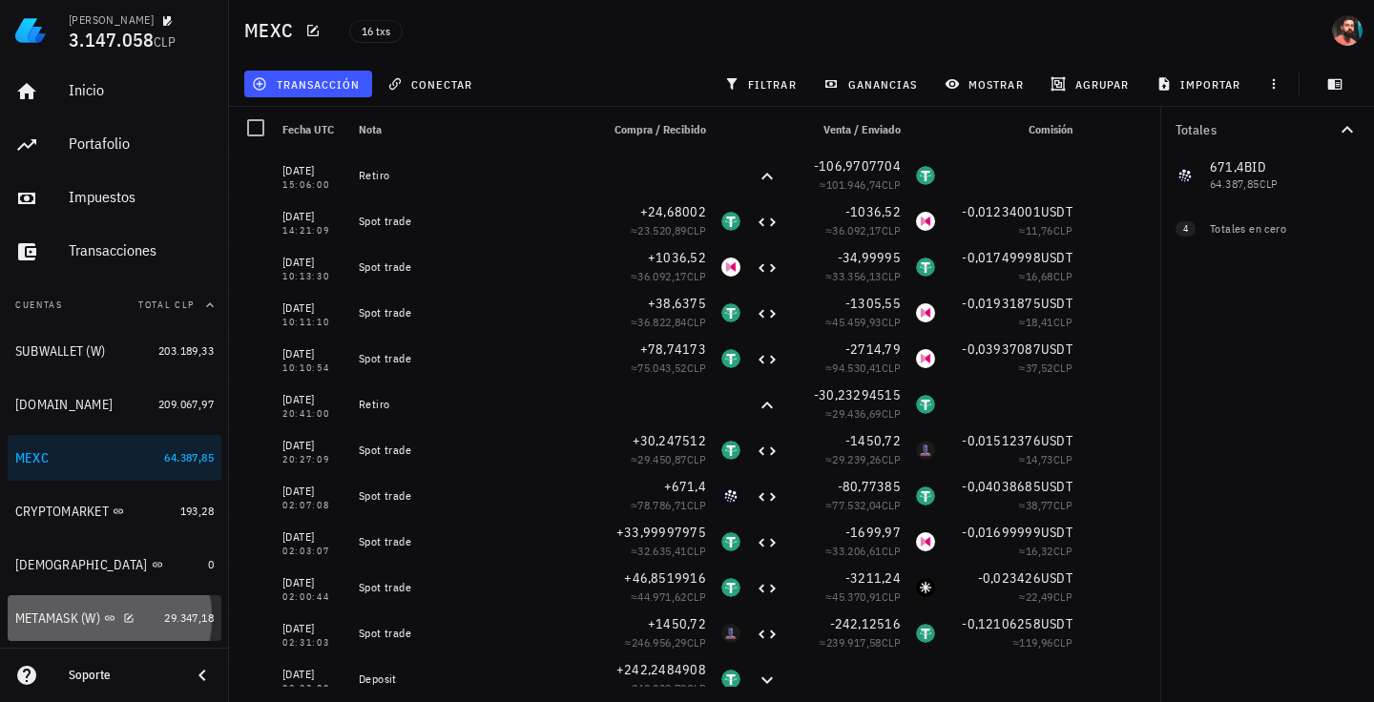
click at [161, 606] on link "METAMASK (W) 29.347,18" at bounding box center [115, 618] width 214 height 46
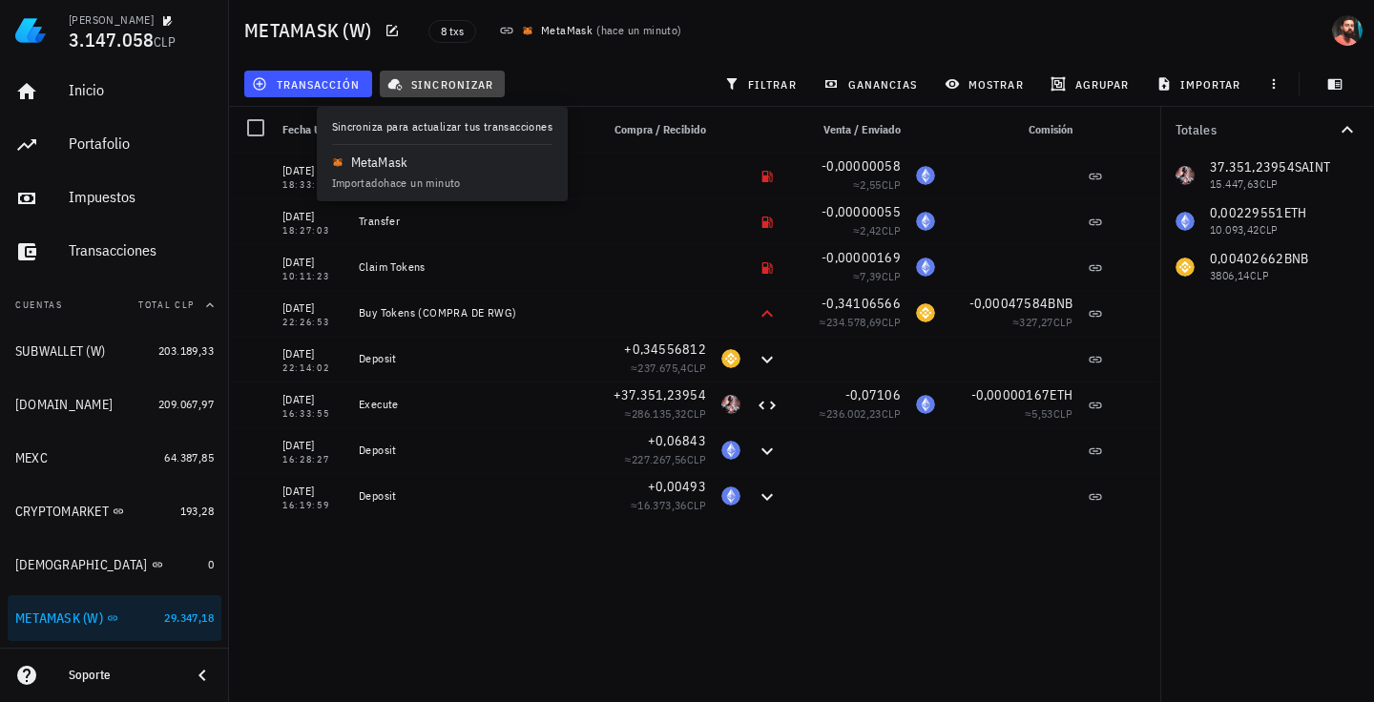
click at [419, 81] on span "sincronizar" at bounding box center [442, 83] width 102 height 15
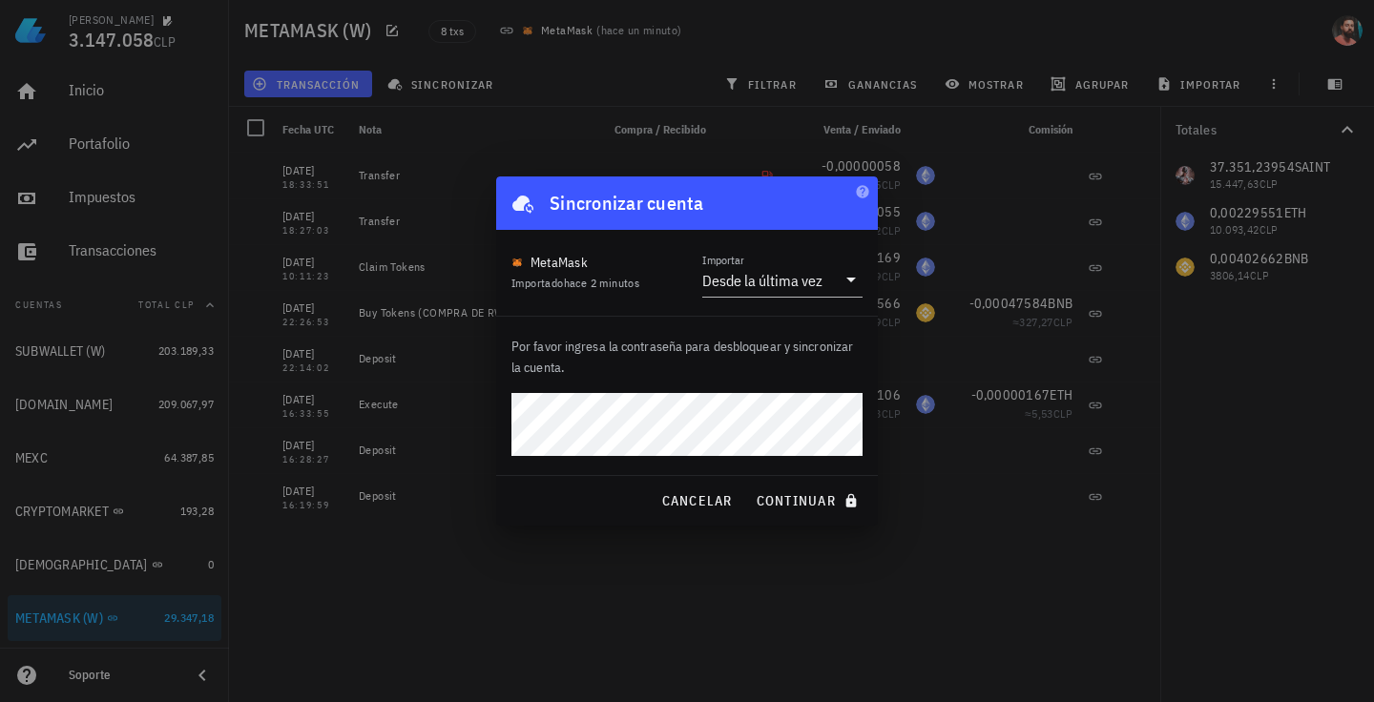
click at [419, 112] on div at bounding box center [687, 351] width 1374 height 702
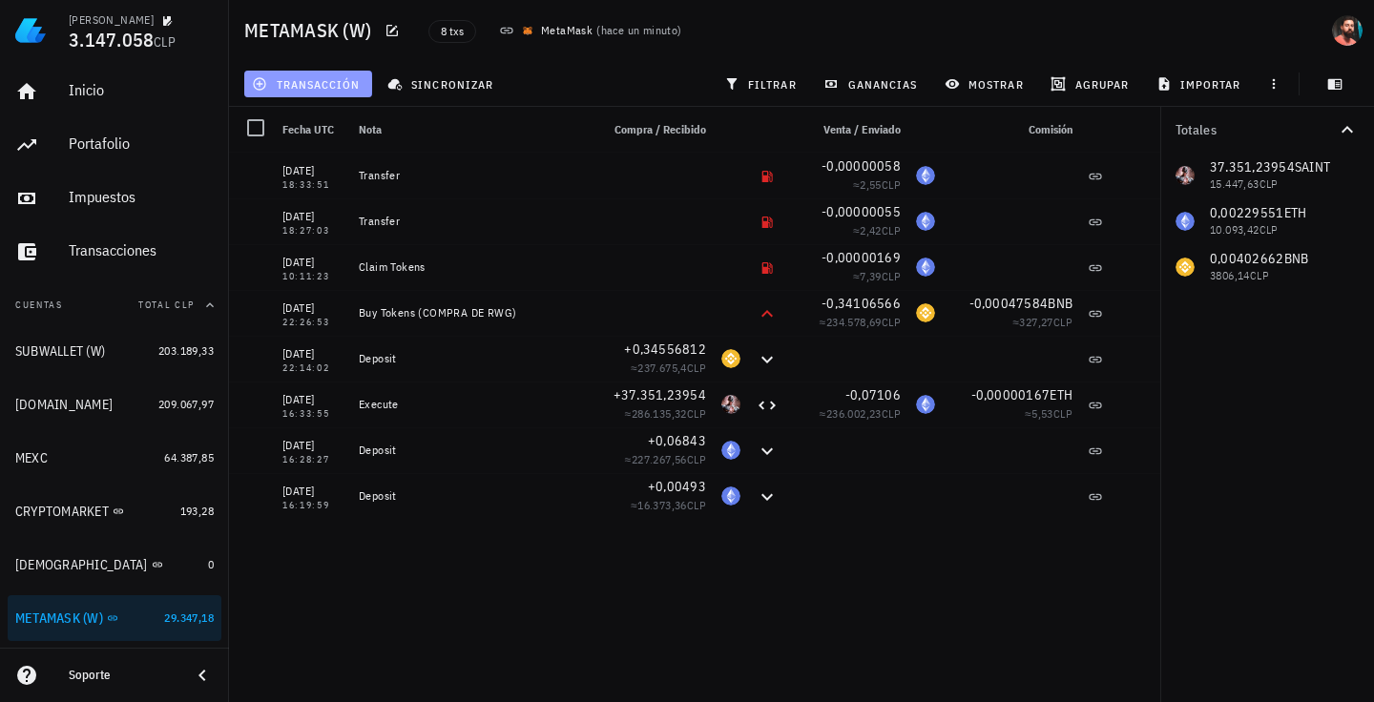
click at [342, 77] on span "transacción" at bounding box center [308, 83] width 104 height 15
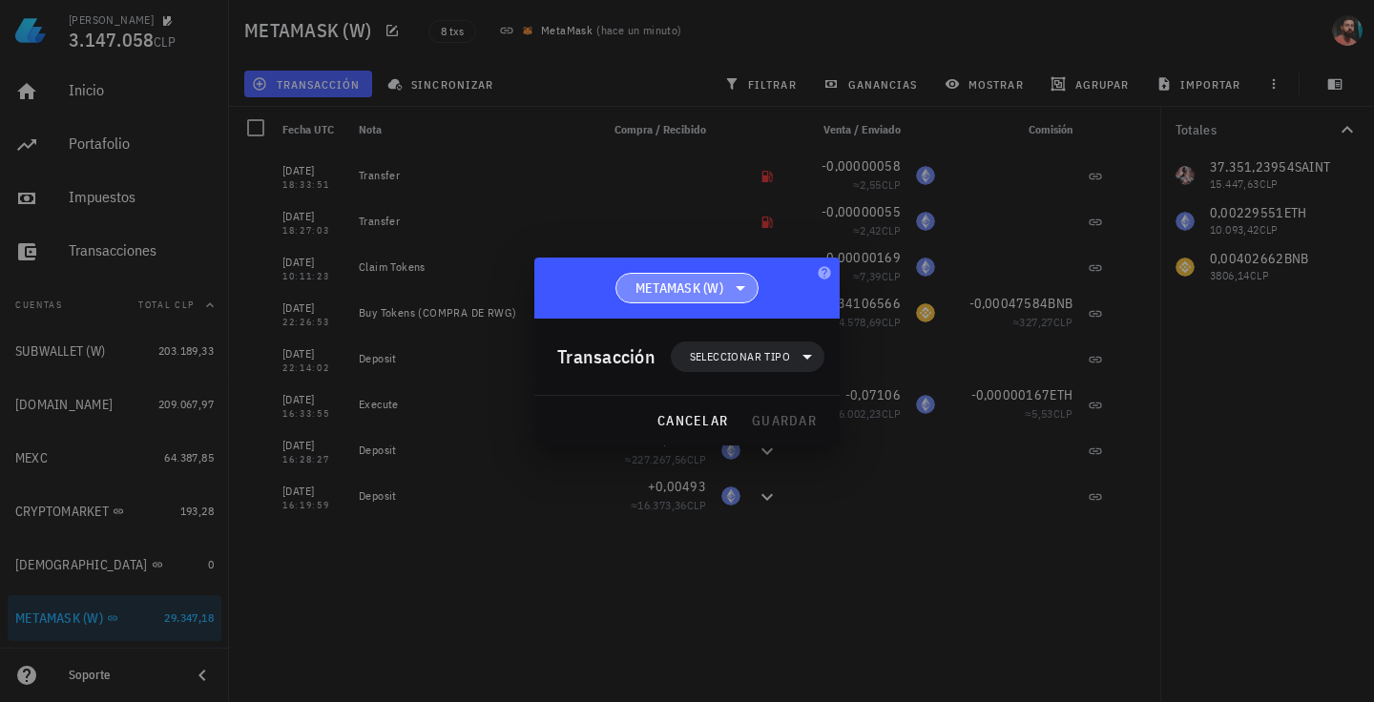
click at [702, 284] on span "METAMASK (W)" at bounding box center [679, 288] width 88 height 19
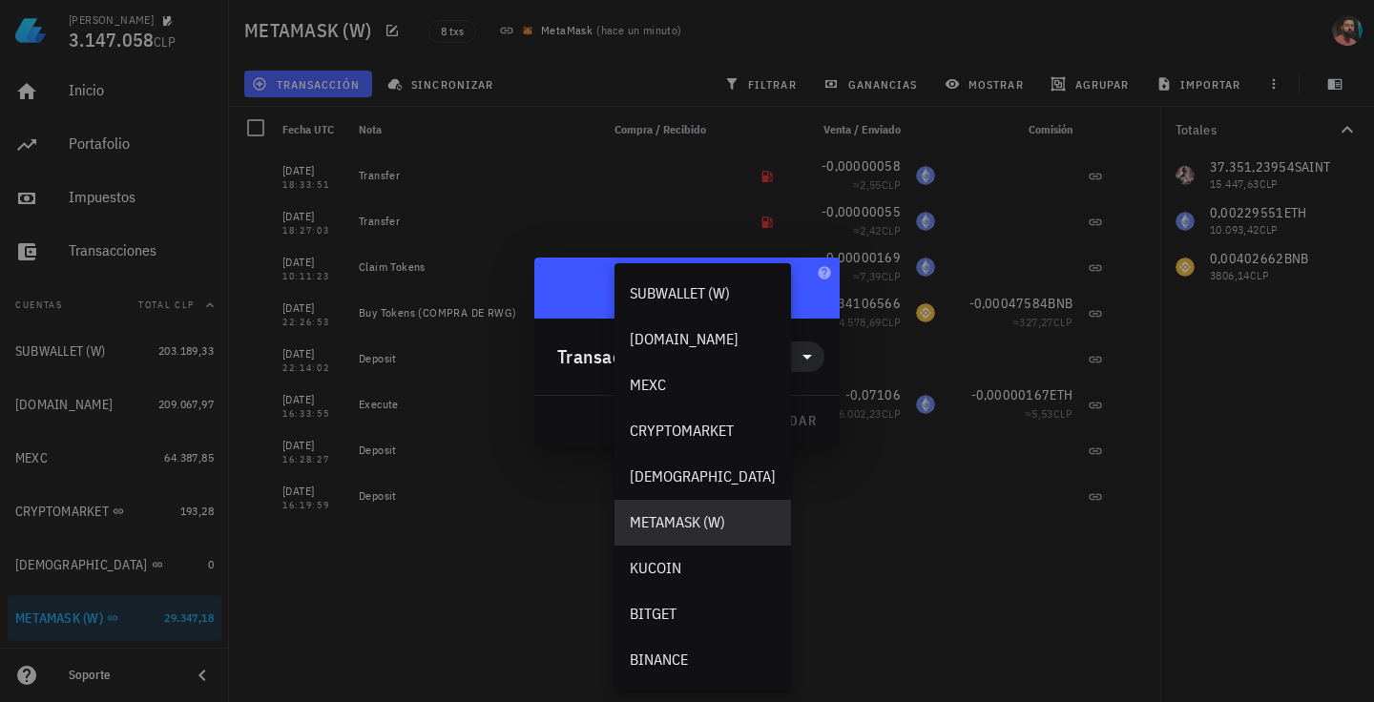
click at [777, 255] on div at bounding box center [687, 351] width 1374 height 702
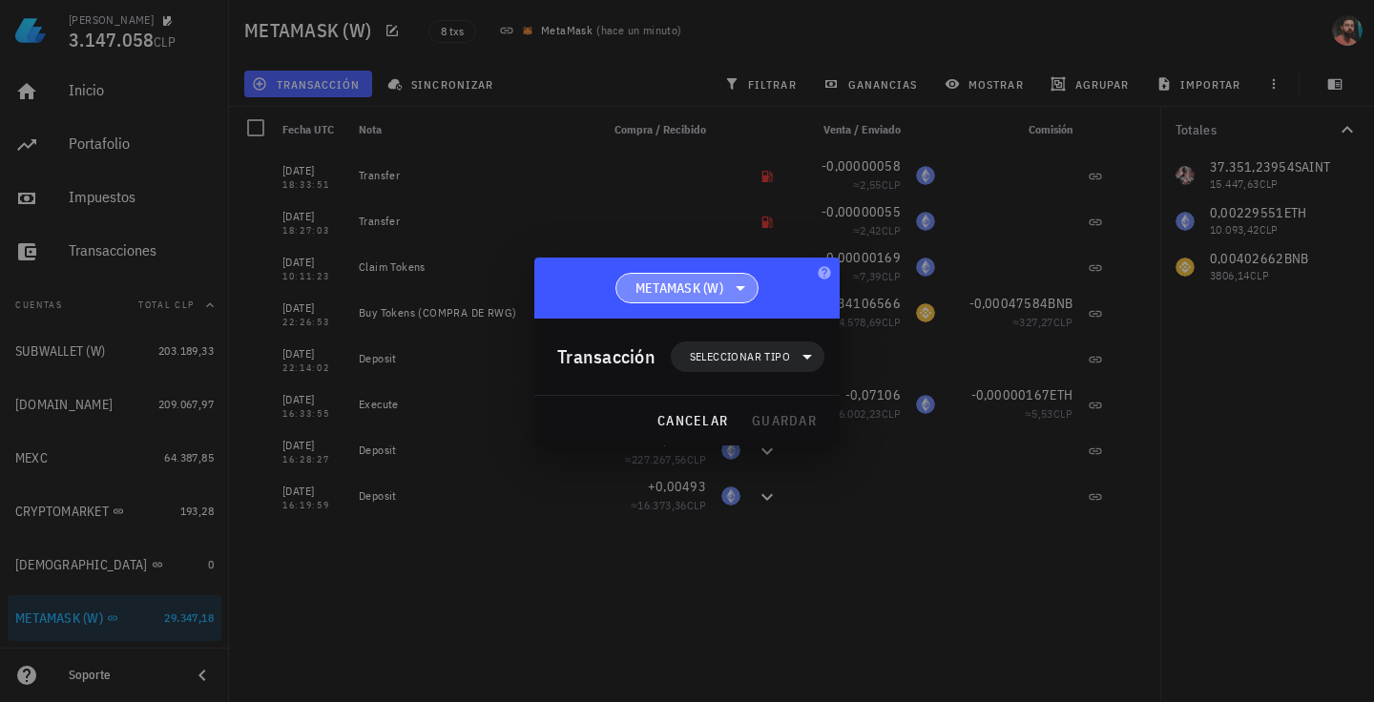
click at [751, 280] on icon at bounding box center [740, 288] width 23 height 23
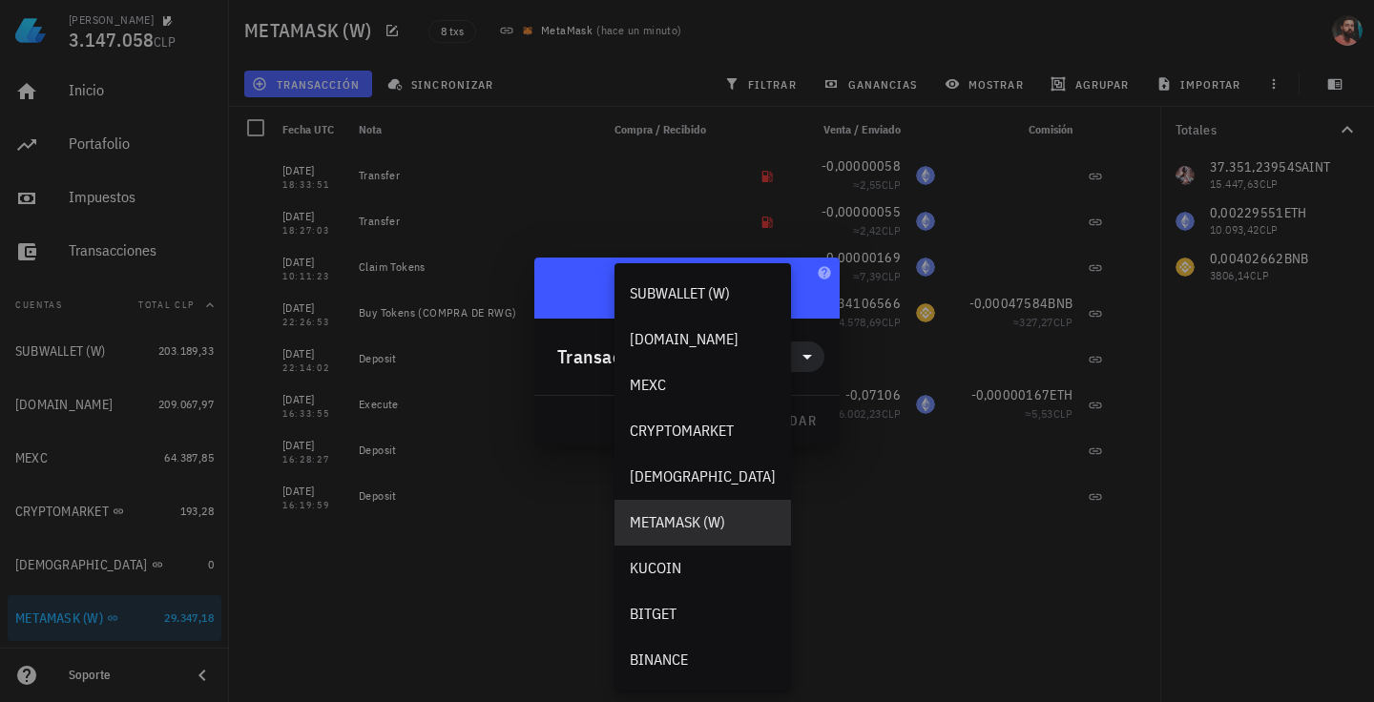
click at [761, 181] on div at bounding box center [687, 351] width 1374 height 702
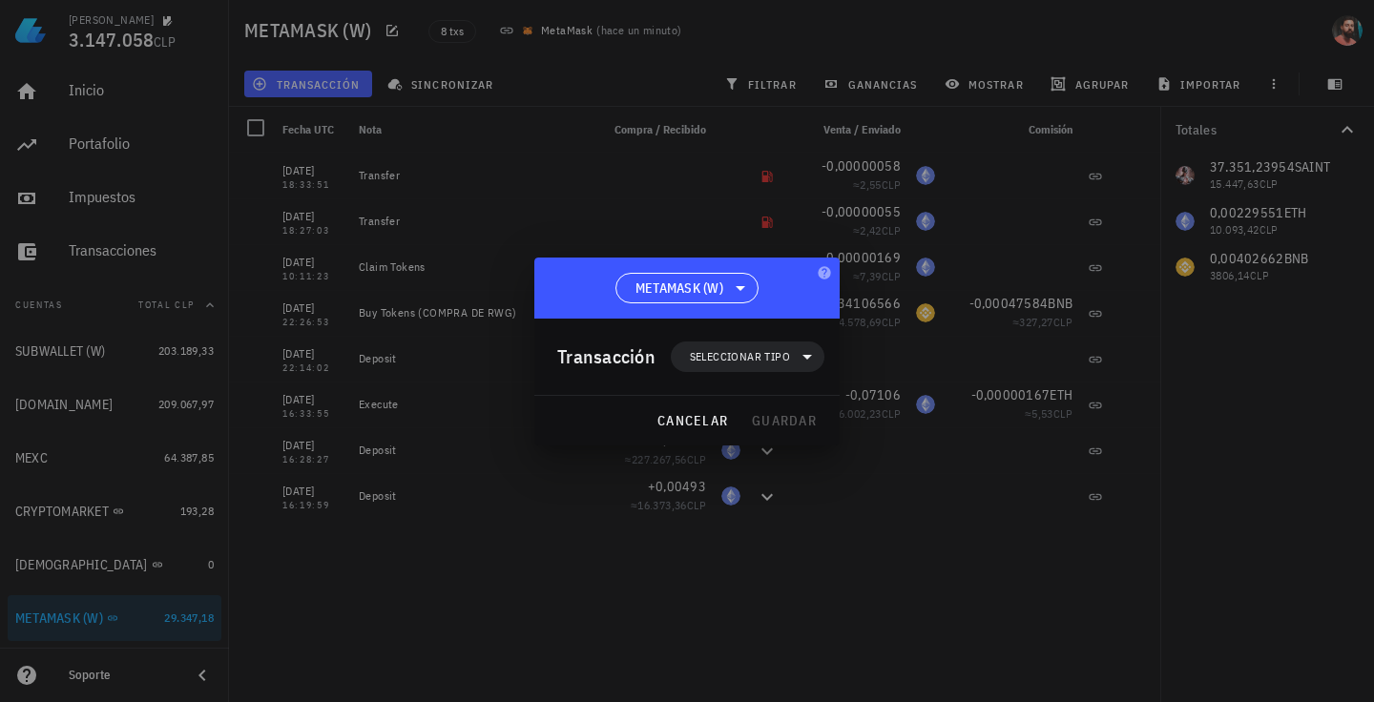
click at [596, 200] on div at bounding box center [687, 351] width 1374 height 702
click at [349, 263] on div at bounding box center [687, 351] width 1374 height 702
click at [670, 396] on div "cancelar guardar" at bounding box center [686, 421] width 305 height 50
click at [685, 418] on span "cancelar" at bounding box center [692, 420] width 72 height 17
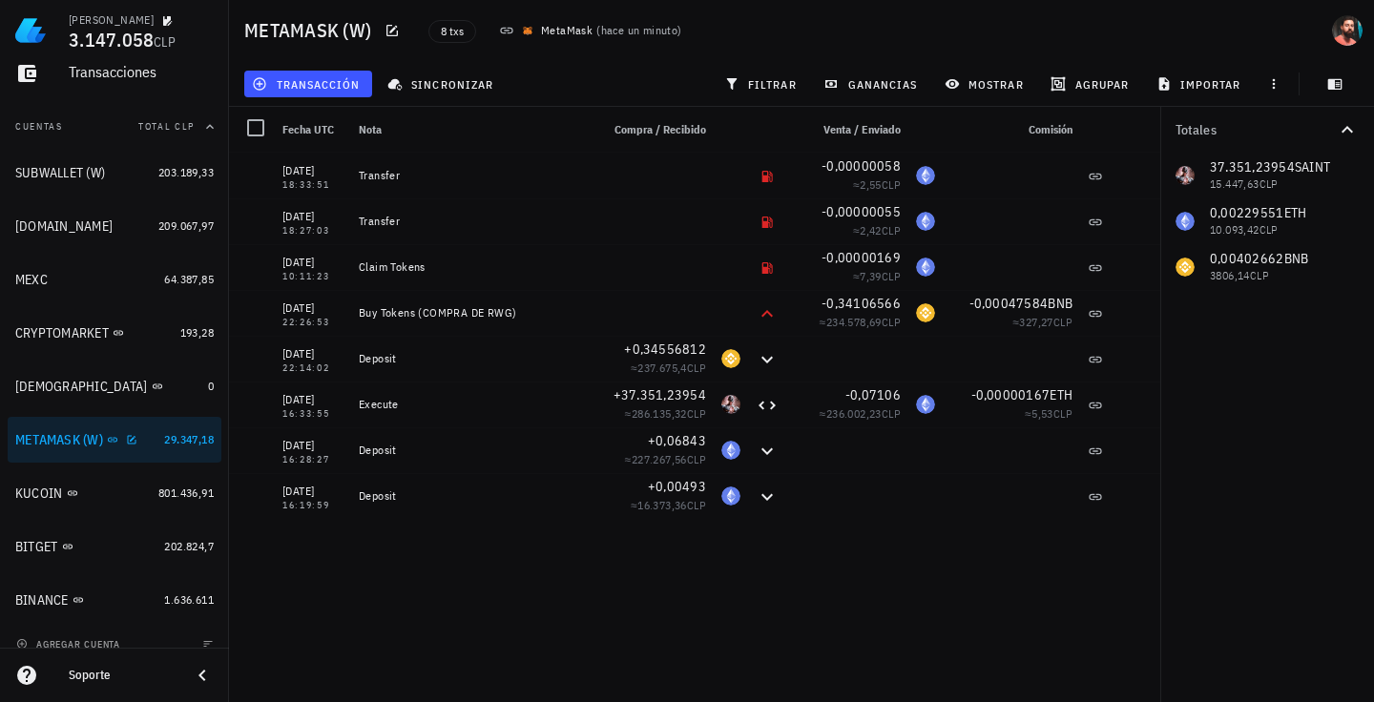
scroll to position [196, 0]
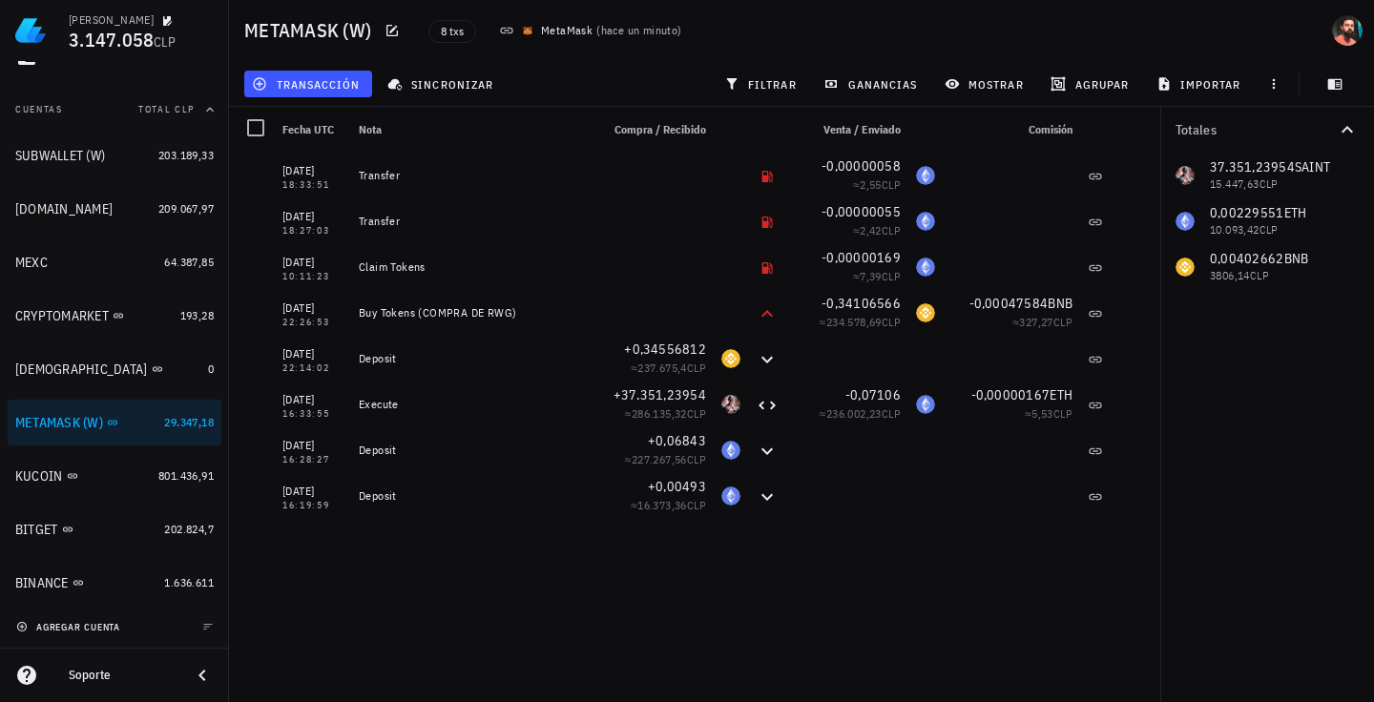
click at [76, 617] on button "agregar cuenta" at bounding box center [69, 626] width 117 height 19
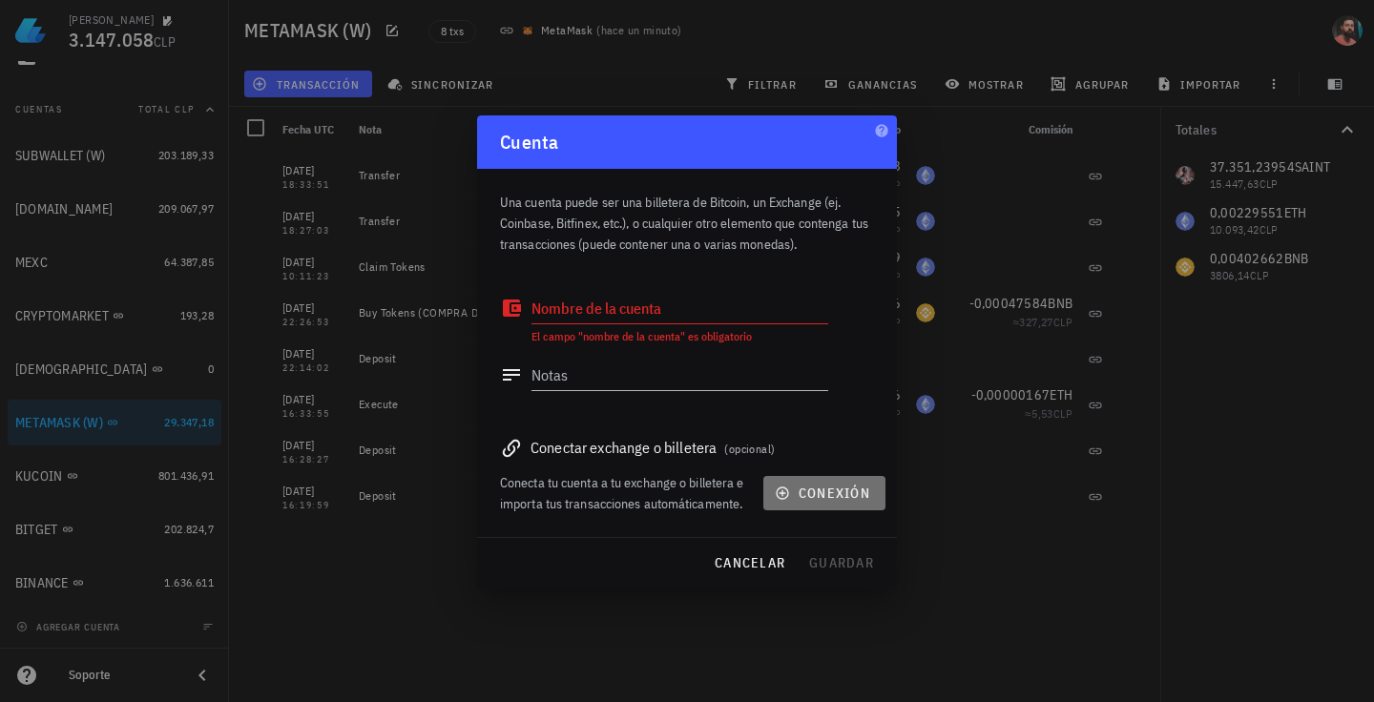
click at [803, 488] on span "conexión" at bounding box center [824, 493] width 92 height 17
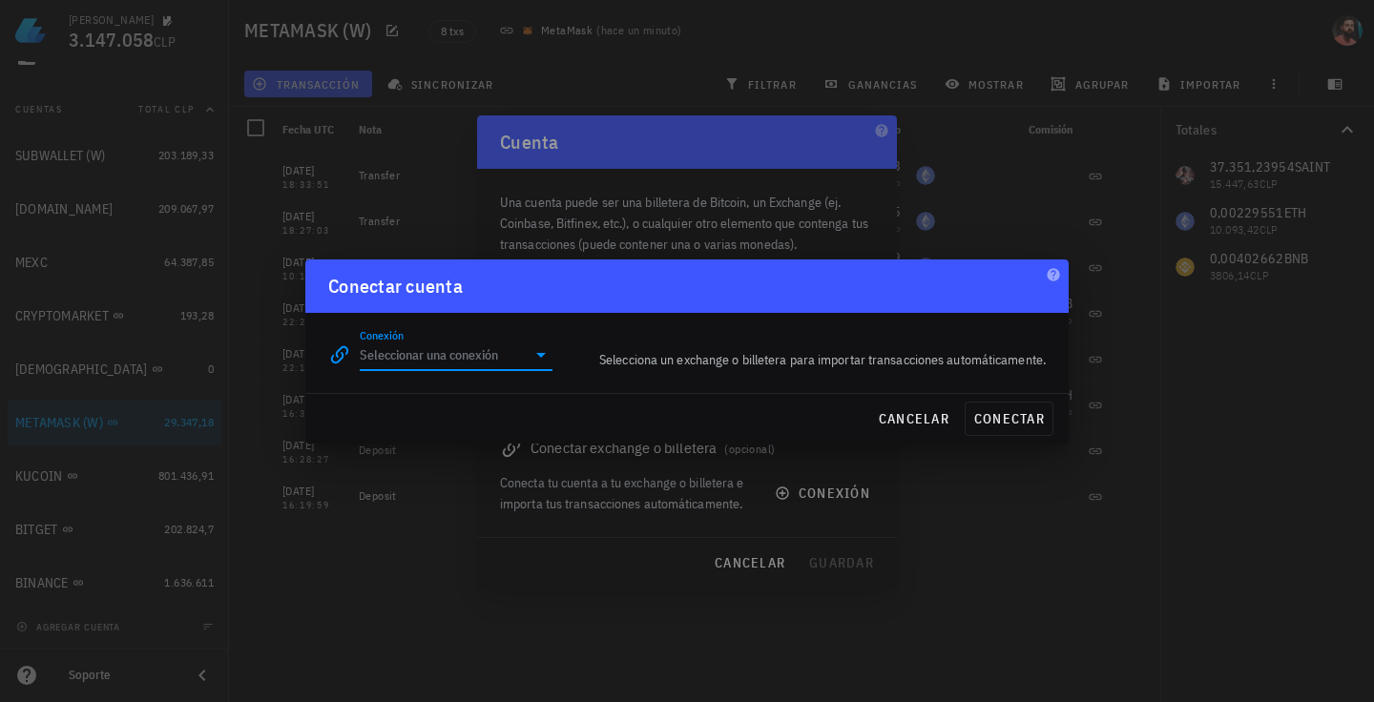
click at [369, 364] on input "Conexión" at bounding box center [443, 355] width 166 height 31
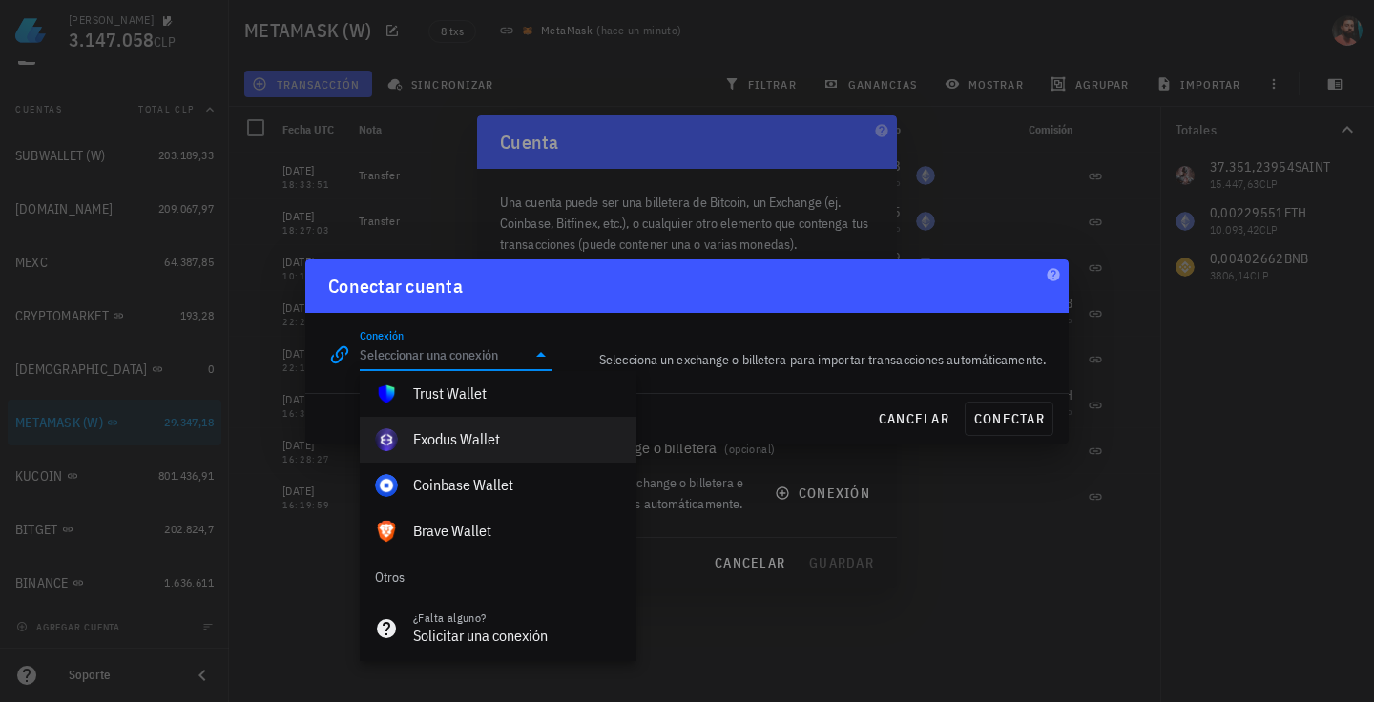
scroll to position [1338, 0]
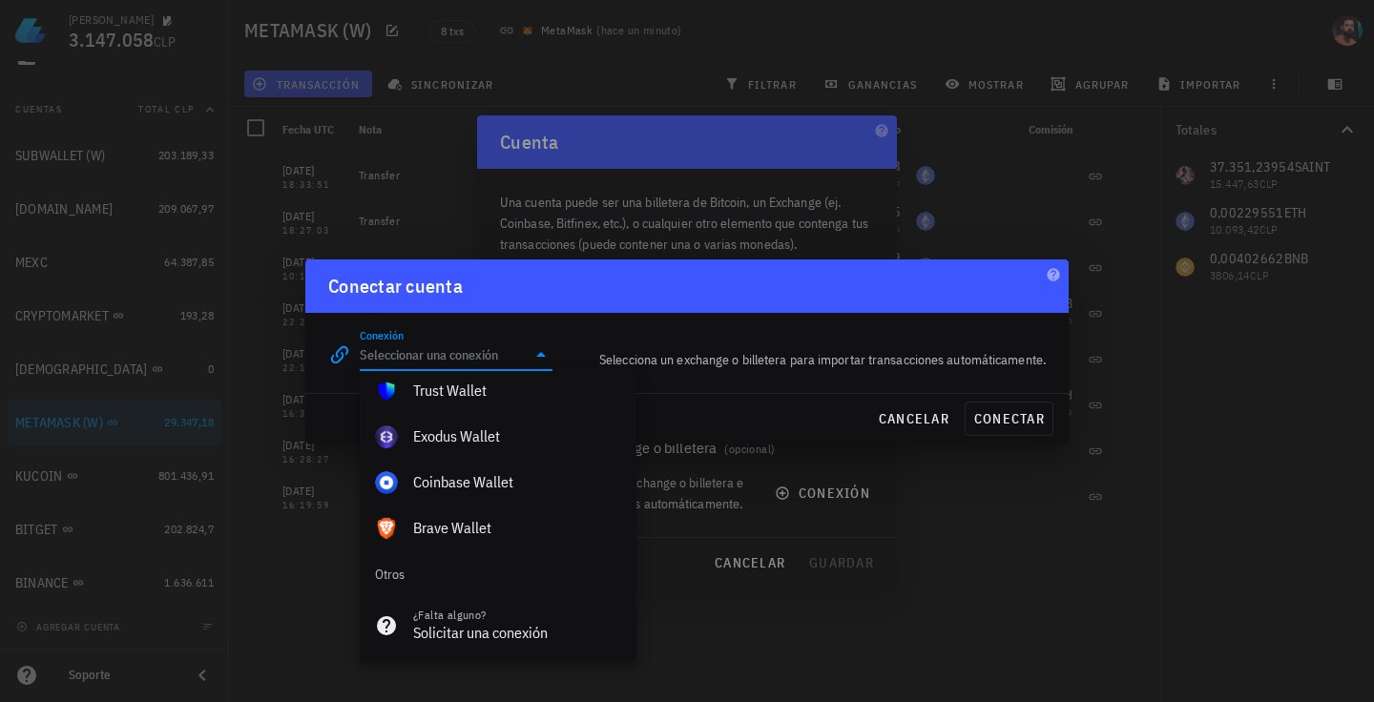
click at [710, 536] on div at bounding box center [687, 351] width 1374 height 702
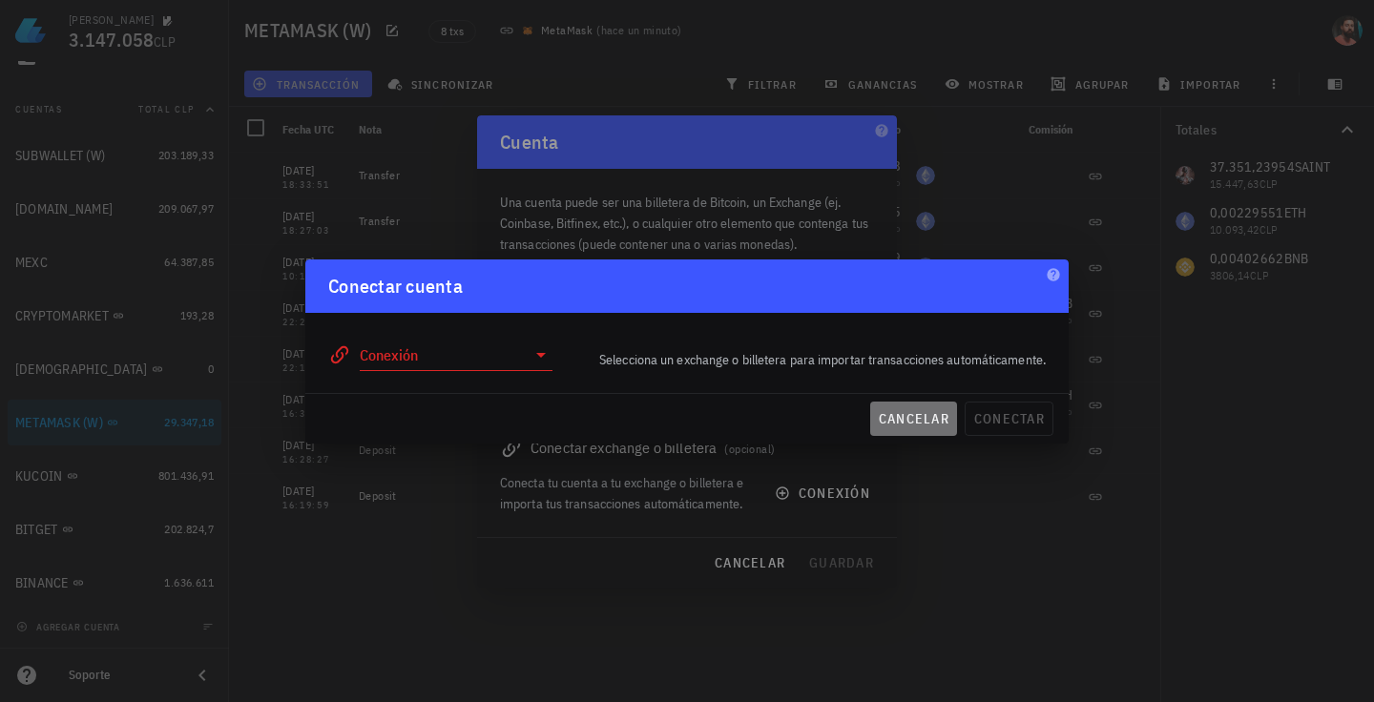
click at [881, 425] on span "cancelar" at bounding box center [914, 418] width 72 height 17
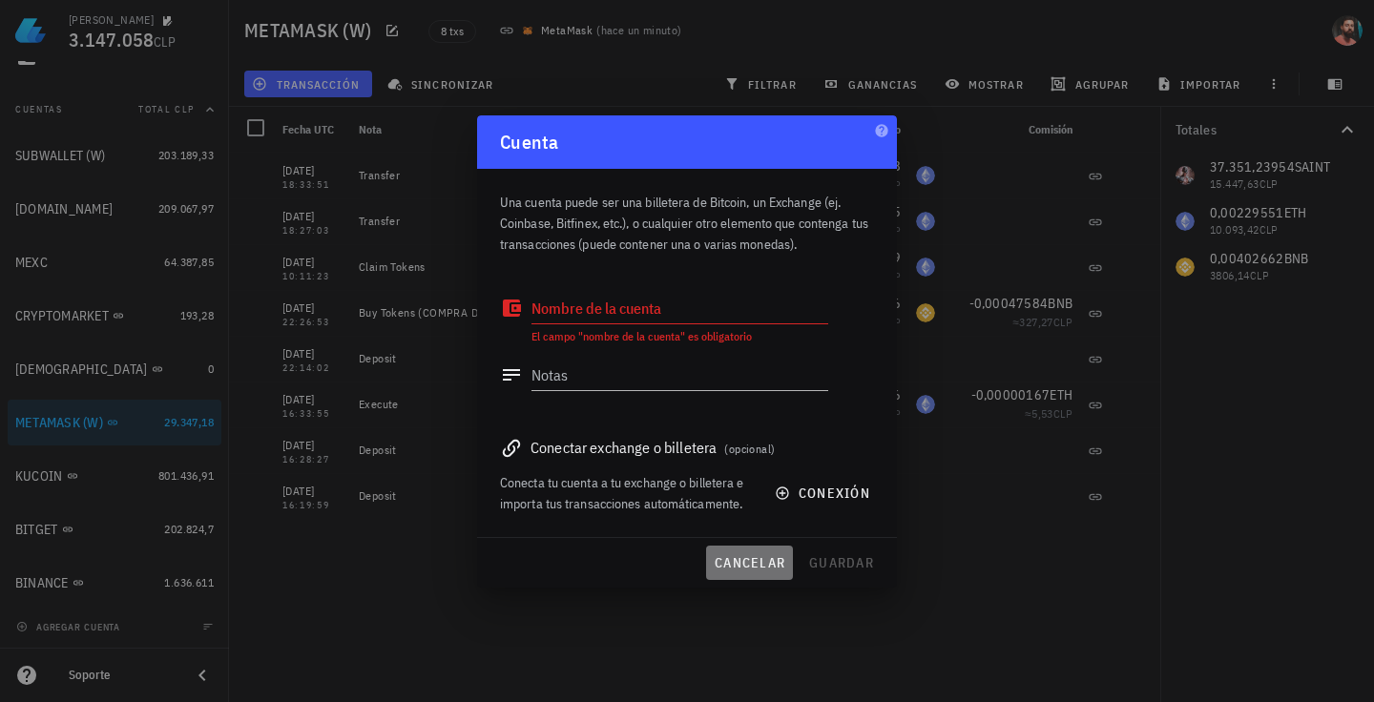
click at [756, 567] on span "cancelar" at bounding box center [750, 562] width 72 height 17
